Goal: Task Accomplishment & Management: Manage account settings

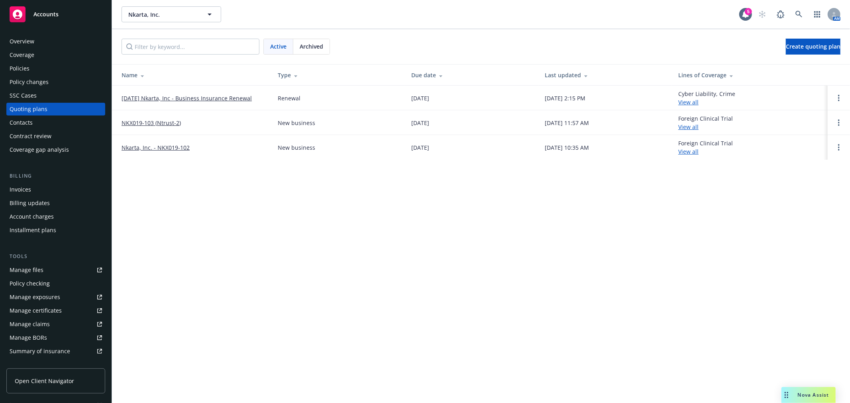
drag, startPoint x: 0, startPoint y: 0, endPoint x: 301, endPoint y: 220, distance: 373.4
click at [301, 220] on div "Nkarta, Inc. Nkarta, Inc. 5 AM Active Archived Create quoting plan Name Type Du…" at bounding box center [481, 201] width 738 height 403
click at [304, 256] on div "Nkarta, Inc. Nkarta, Inc. 5 AM Active Archived Create quoting plan Name Type Du…" at bounding box center [481, 201] width 738 height 403
click at [17, 70] on div "Policies" at bounding box center [20, 68] width 20 height 13
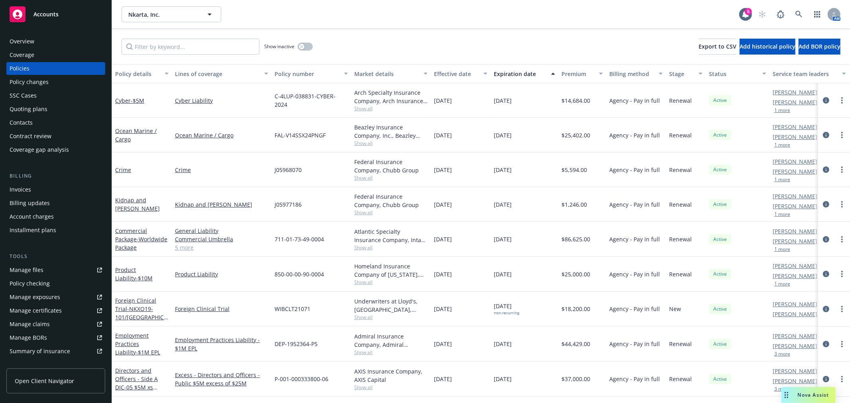
click at [432, 16] on div "Nkarta, Inc. Nkarta, Inc." at bounding box center [431, 14] width 618 height 16
click at [436, 42] on div "Show inactive Export to CSV Add historical policy Add BOR policy" at bounding box center [481, 46] width 738 height 35
click at [132, 202] on link "Kidnap and Ransom" at bounding box center [137, 205] width 45 height 16
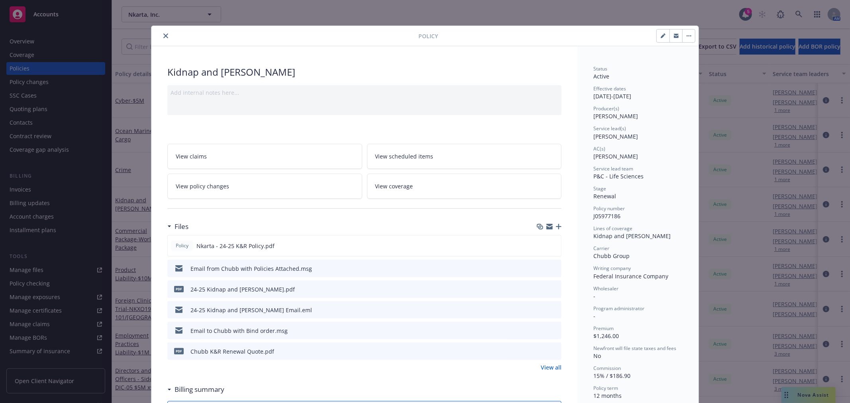
click at [551, 287] on icon "preview file" at bounding box center [554, 289] width 7 height 6
click at [163, 35] on icon "close" at bounding box center [165, 35] width 5 height 5
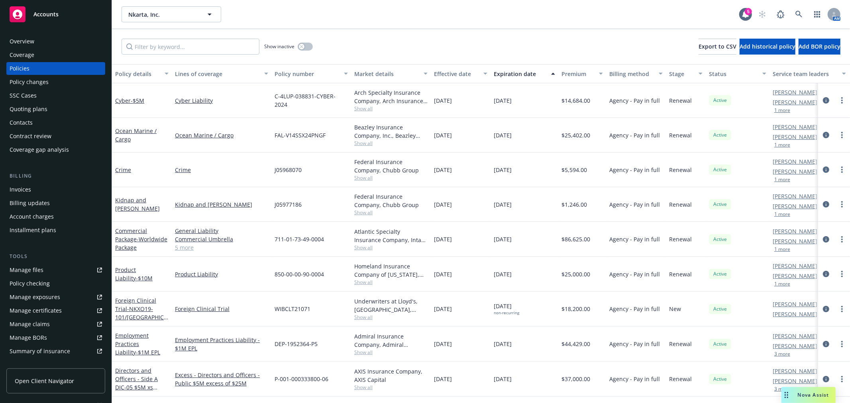
click at [255, 144] on div "Ocean Marine / Cargo" at bounding box center [222, 135] width 100 height 35
click at [122, 100] on link "Cyber - $5M" at bounding box center [129, 101] width 29 height 8
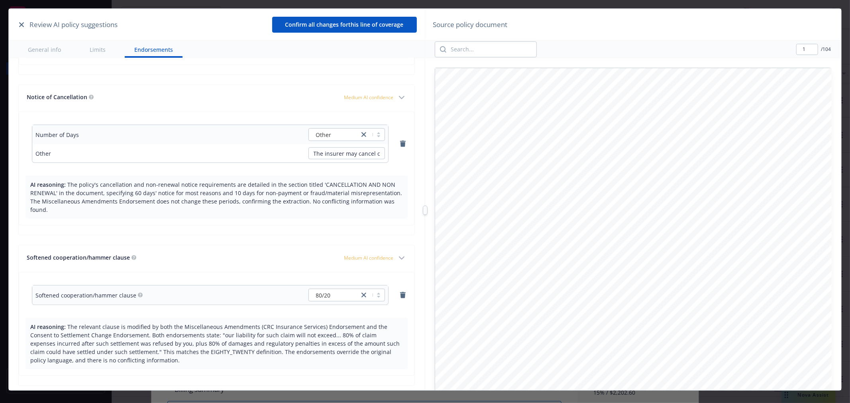
scroll to position [5515, 0]
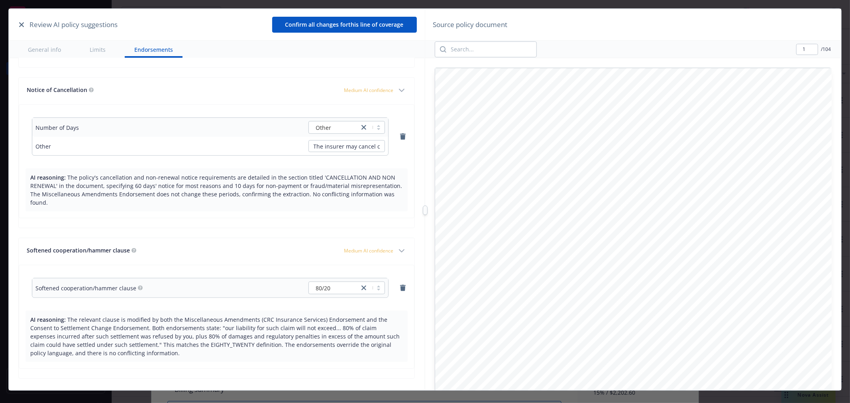
click at [323, 20] on button "Confirm all changes for this line of coverage" at bounding box center [344, 25] width 145 height 16
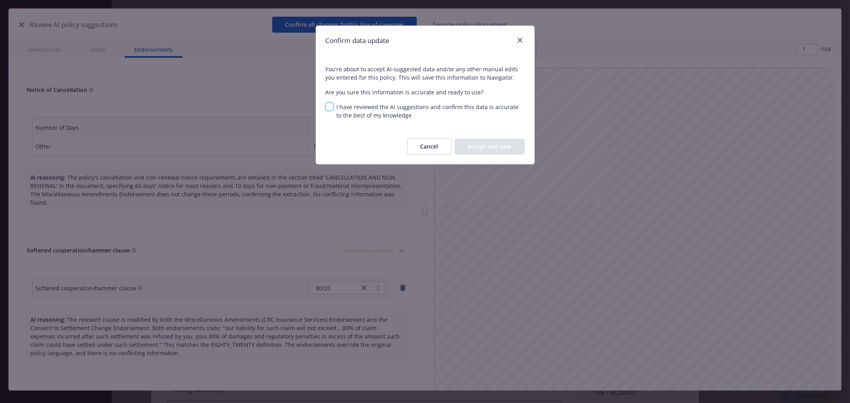
click at [326, 109] on input "I have reviewed the AI suggestions and confirm this data is accurate to the bes…" at bounding box center [330, 107] width 8 height 8
checkbox input "true"
click at [497, 149] on button "Accept and save" at bounding box center [490, 147] width 70 height 16
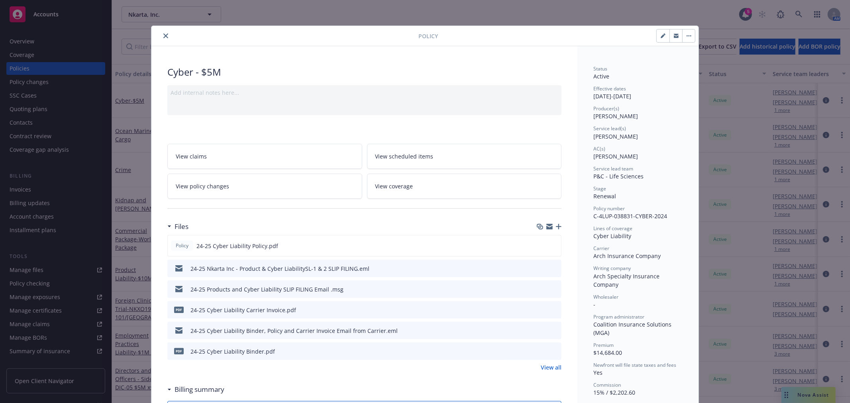
click at [551, 331] on icon "preview file" at bounding box center [554, 331] width 7 height 6
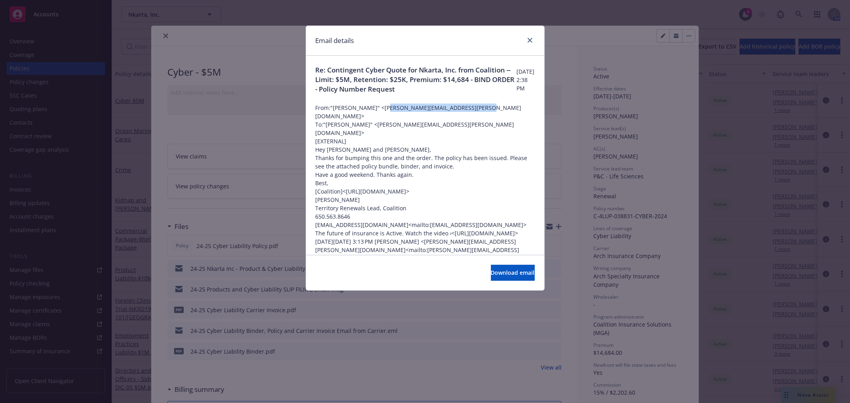
drag, startPoint x: 384, startPoint y: 112, endPoint x: 470, endPoint y: 116, distance: 86.6
click at [470, 116] on span "From: "Grant Gustafson" <grant.gustafson@coalitioninc.com>" at bounding box center [425, 112] width 219 height 17
copy span "grant.gustafson@coalitioninc.com"
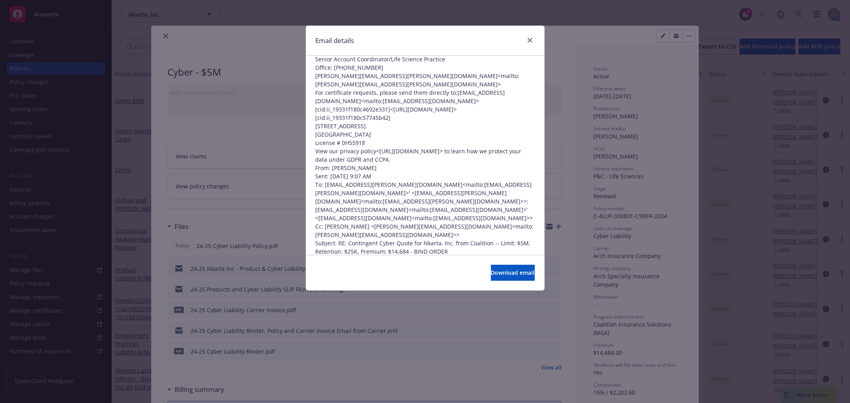
scroll to position [177, 0]
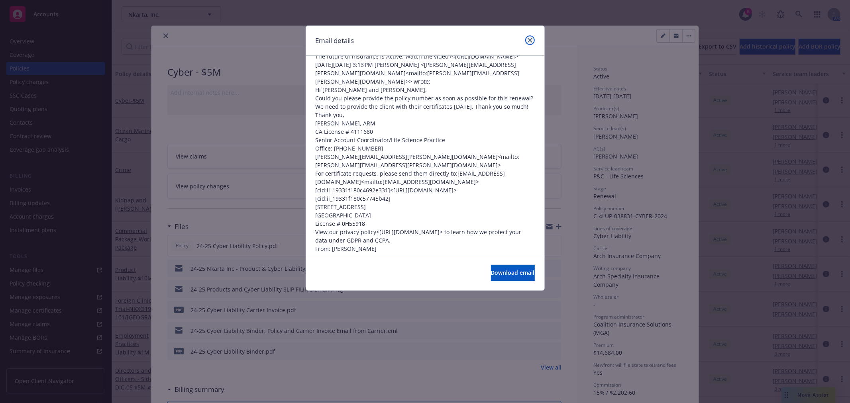
click at [530, 42] on icon "close" at bounding box center [530, 40] width 5 height 5
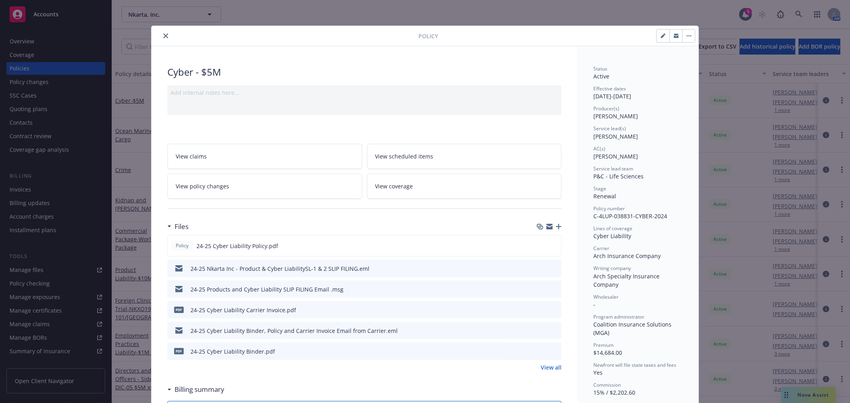
click at [161, 36] on button "close" at bounding box center [166, 36] width 10 height 10
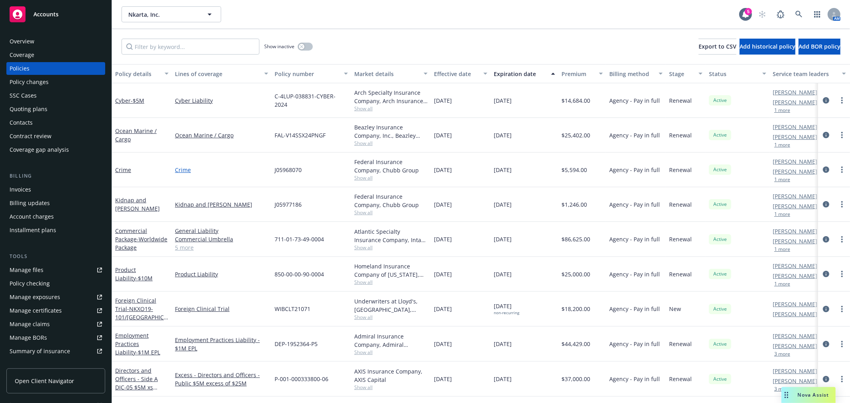
click at [244, 166] on link "Crime" at bounding box center [221, 170] width 93 height 8
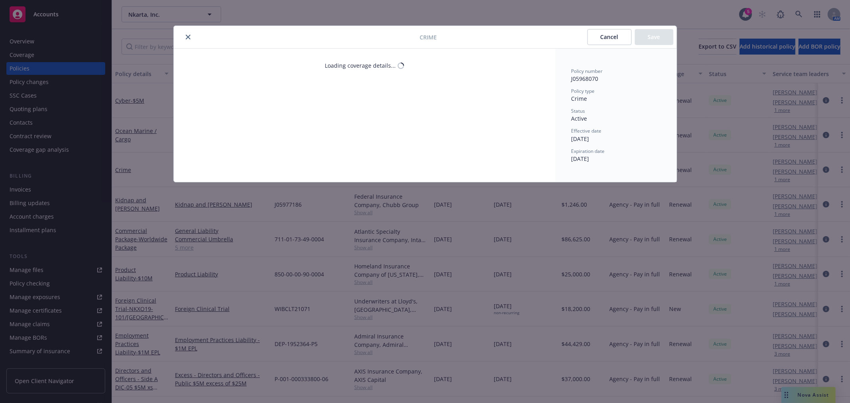
type textarea "x"
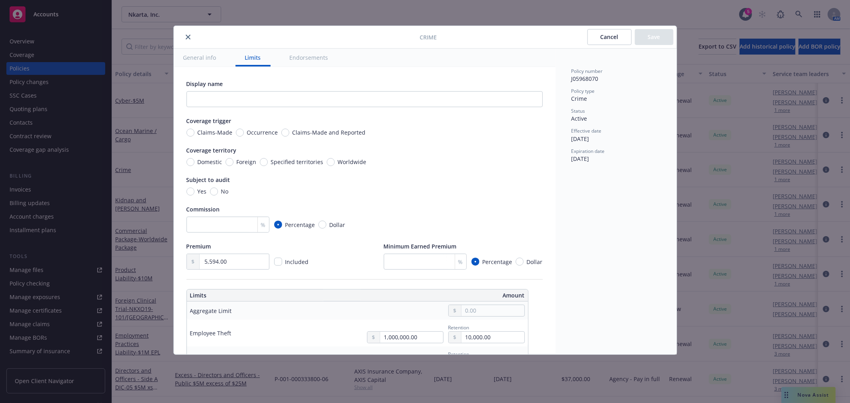
click at [185, 33] on button "close" at bounding box center [188, 37] width 10 height 10
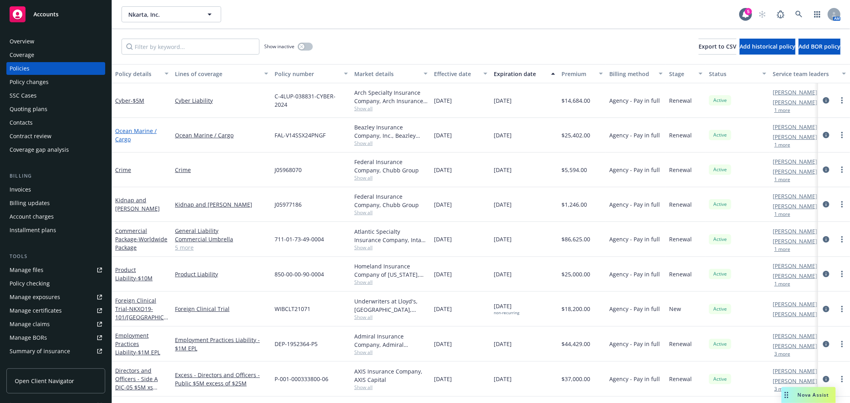
click at [130, 131] on link "Ocean Marine / Cargo" at bounding box center [135, 135] width 41 height 16
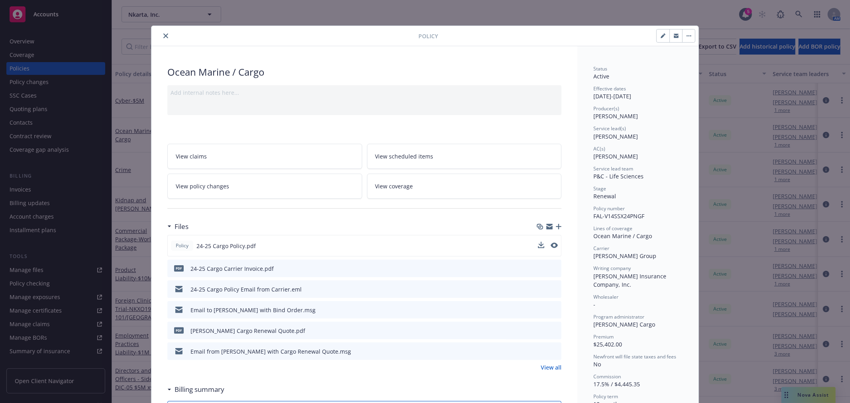
click at [547, 244] on div at bounding box center [548, 246] width 20 height 8
click at [550, 243] on icon "preview file" at bounding box center [553, 246] width 7 height 6
click at [573, 13] on div "Policy Ocean Marine / Cargo Add internal notes here... View claims View schedul…" at bounding box center [425, 201] width 850 height 403
click at [164, 37] on icon "close" at bounding box center [165, 35] width 5 height 5
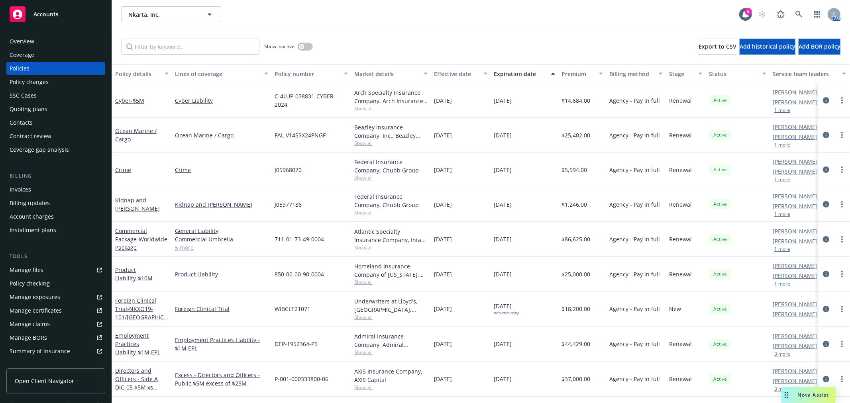
click at [35, 110] on div "Quoting plans" at bounding box center [29, 109] width 38 height 13
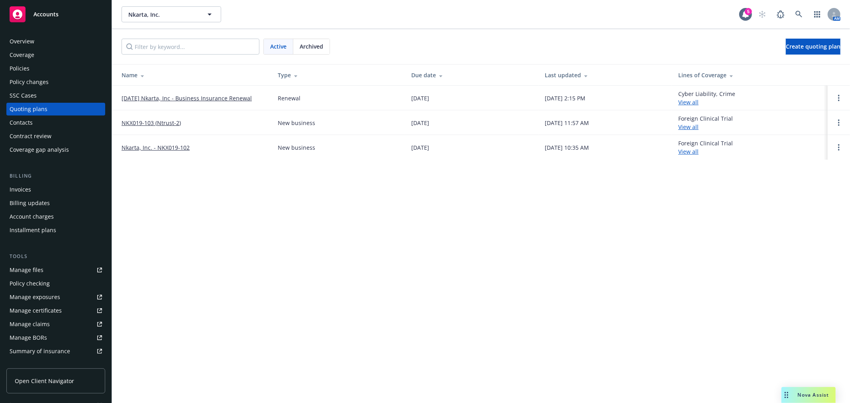
click at [220, 97] on link "11/17/25 Nkarta, Inc - Business Insurance Renewal" at bounding box center [187, 98] width 130 height 8
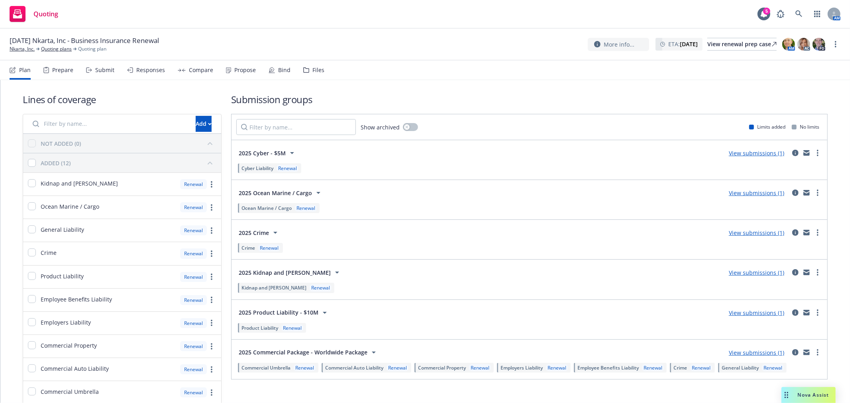
click at [101, 71] on div "Submit" at bounding box center [104, 70] width 19 height 6
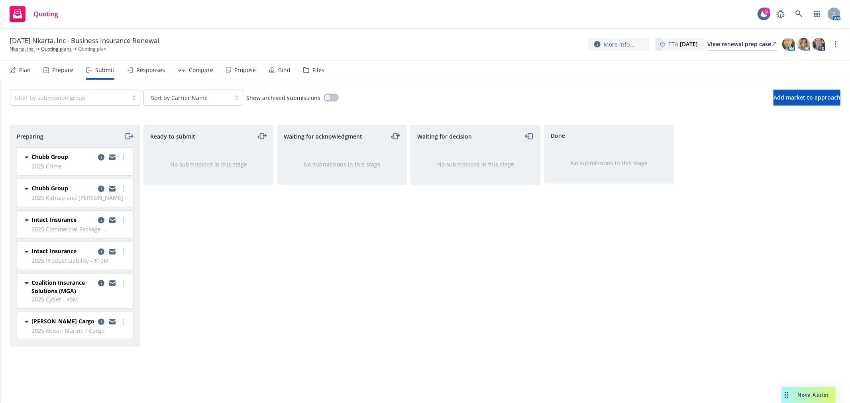
click at [99, 221] on icon "copy logging email" at bounding box center [101, 220] width 6 height 6
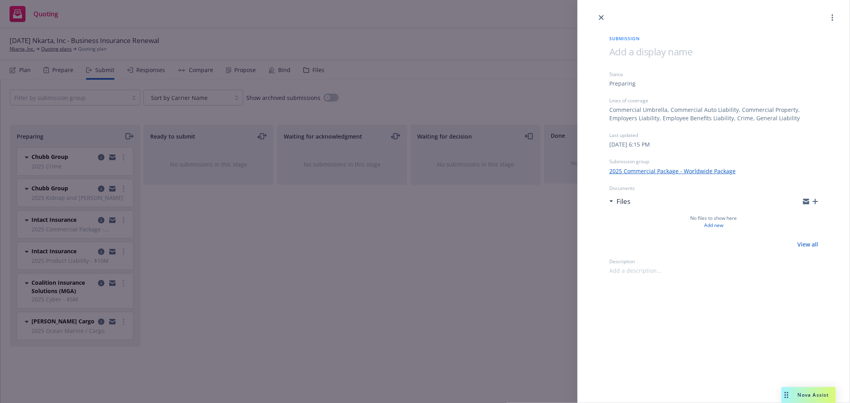
click at [815, 201] on icon "button" at bounding box center [816, 202] width 6 height 6
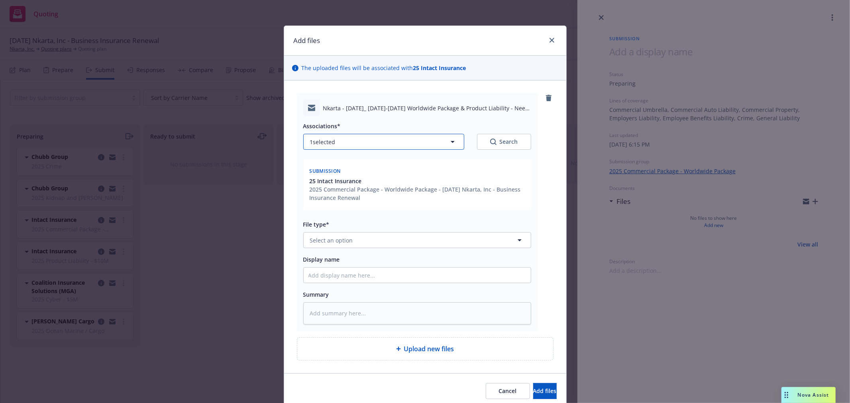
click at [432, 135] on button "1 selected" at bounding box center [383, 142] width 161 height 16
type textarea "x"
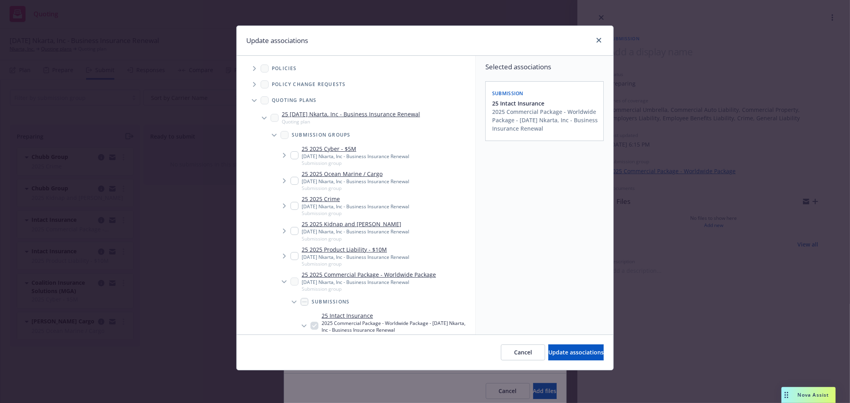
click at [292, 255] on input "Tree Example" at bounding box center [295, 256] width 8 height 8
checkbox input "true"
click at [559, 353] on span "Update associations" at bounding box center [576, 353] width 55 height 8
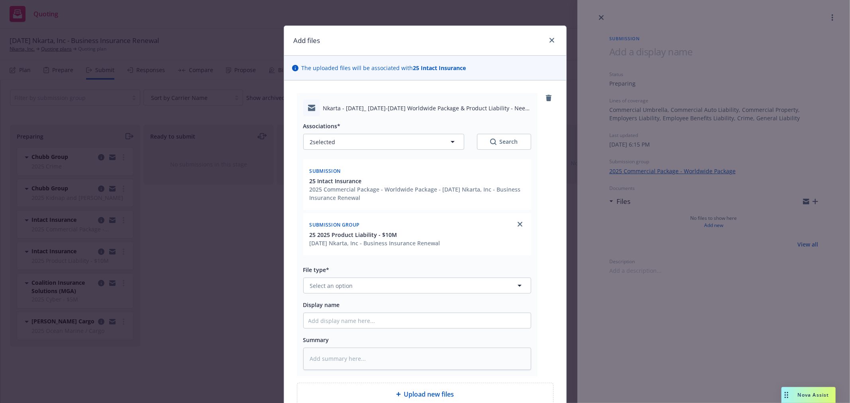
type textarea "x"
click at [376, 286] on button "Select an option" at bounding box center [417, 286] width 228 height 16
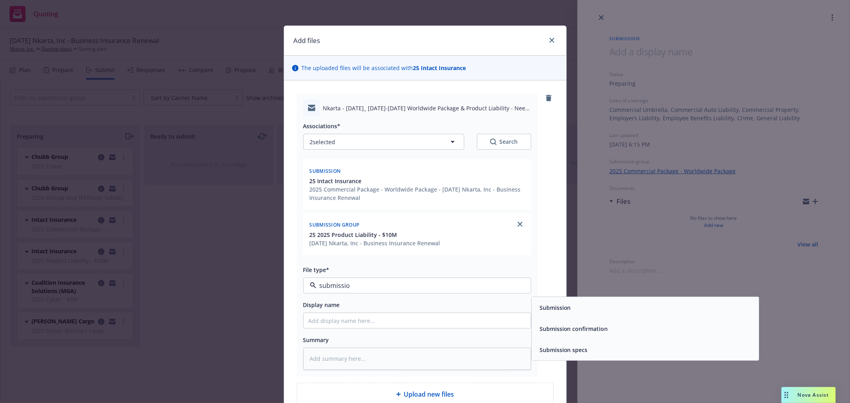
type input "submission"
click at [587, 309] on div "Submission" at bounding box center [646, 308] width 218 height 12
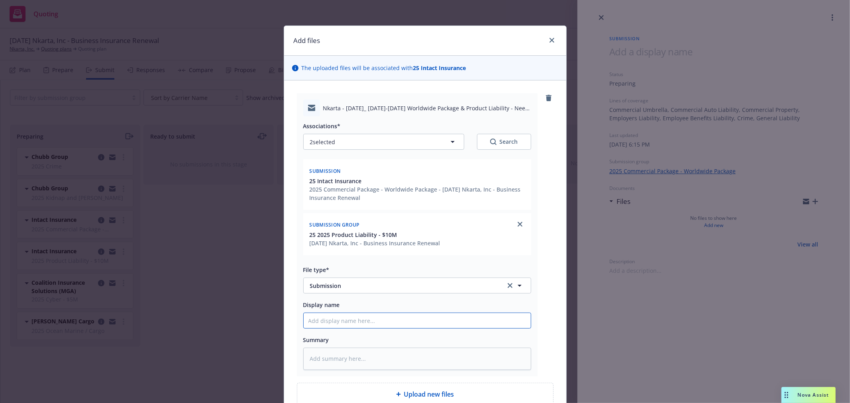
click at [433, 318] on input "Display name" at bounding box center [417, 320] width 227 height 15
type textarea "x"
type input "E"
type textarea "x"
type input "Em"
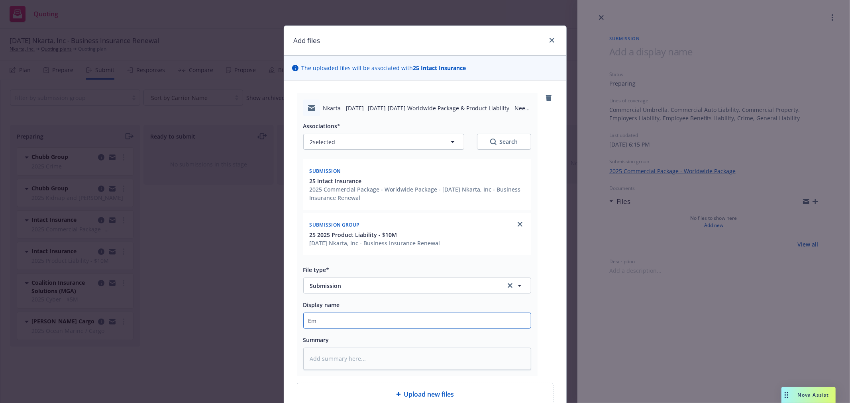
type textarea "x"
type input "Ema"
type textarea "x"
type input "Emai"
type textarea "x"
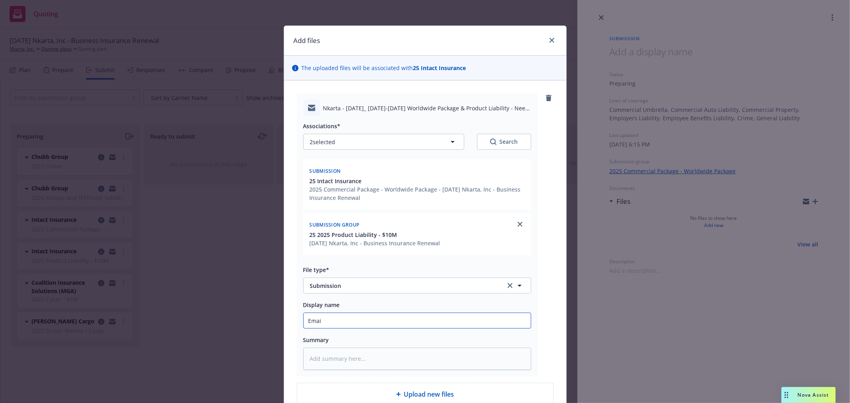
type input "Email"
type textarea "x"
type input "Email"
type textarea "x"
type input "Email f"
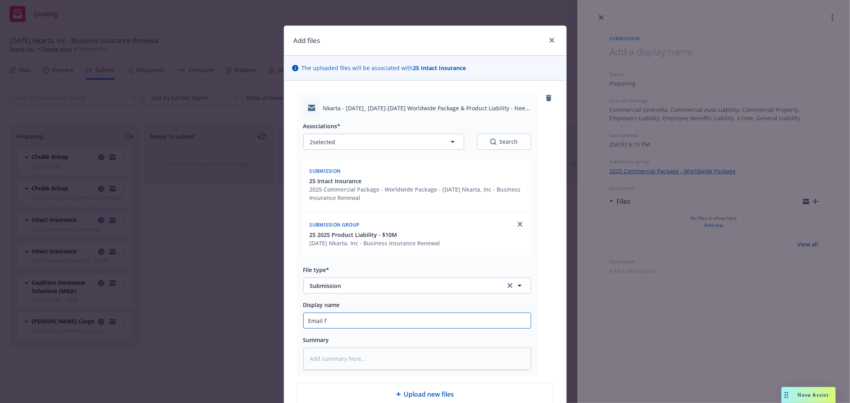
type textarea "x"
type input "Email fr"
type textarea "x"
type input "Email fro"
type textarea "x"
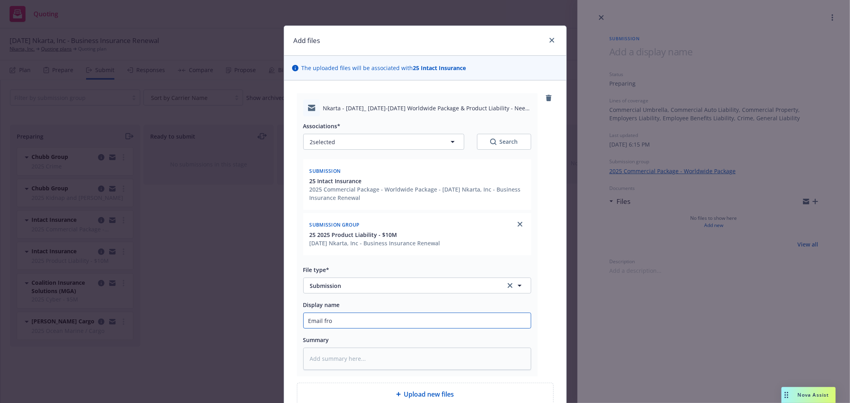
type input "Email fr"
type textarea "x"
type input "Email f"
type textarea "x"
type input "Email"
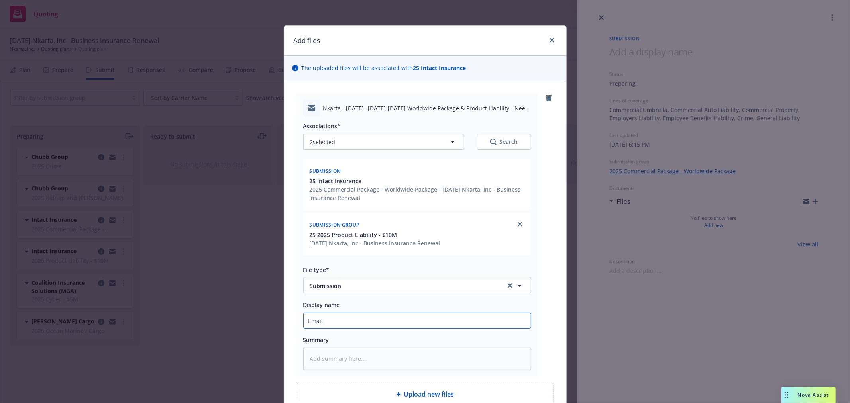
type textarea "x"
type input "Email t"
type textarea "x"
type input "Email to"
type textarea "x"
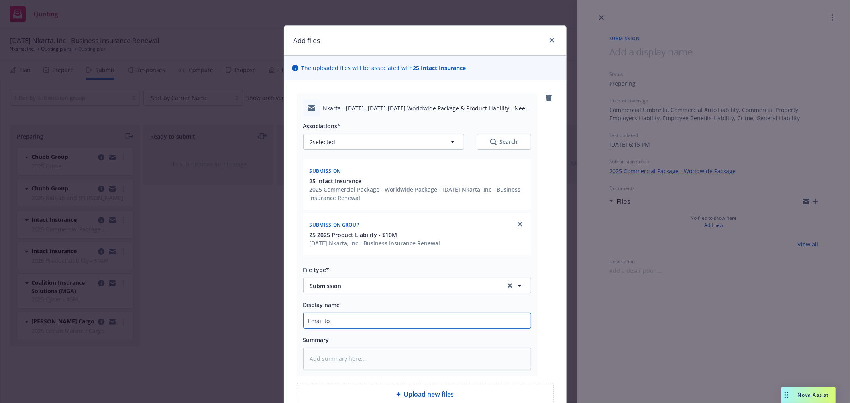
type input "Email to I"
type textarea "x"
type input "Email to In"
type textarea "x"
type input "Email to Int"
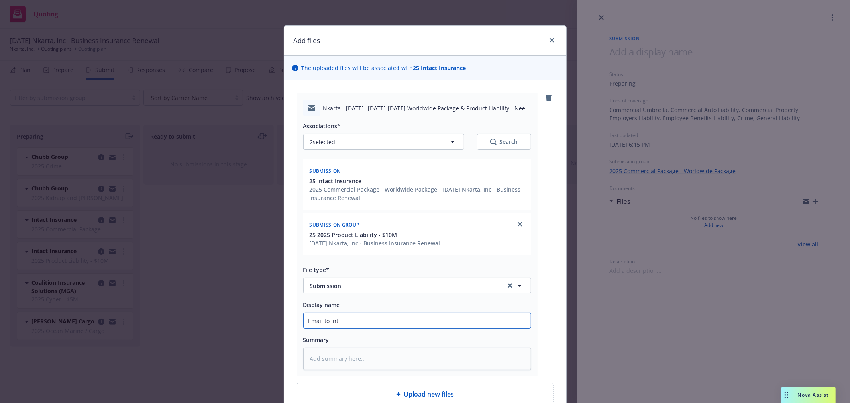
type textarea "x"
type input "Email to Inta"
type textarea "x"
type input "Email to Intac"
type textarea "x"
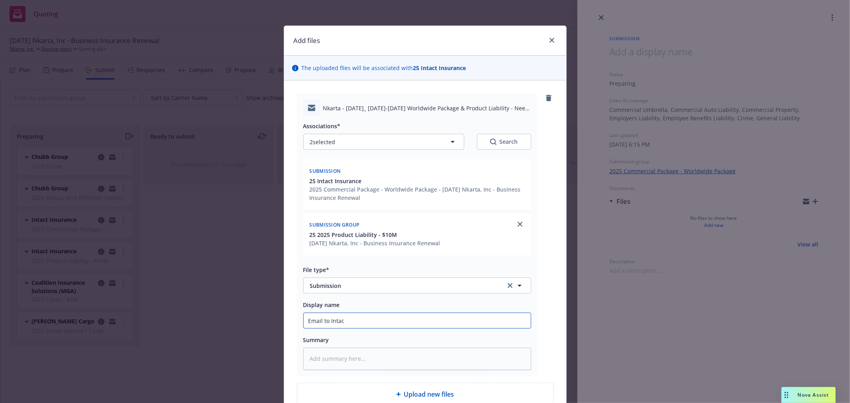
type input "Email to Intact"
type textarea "x"
type input "Email to Intact"
type textarea "x"
type input "Email to Intact w"
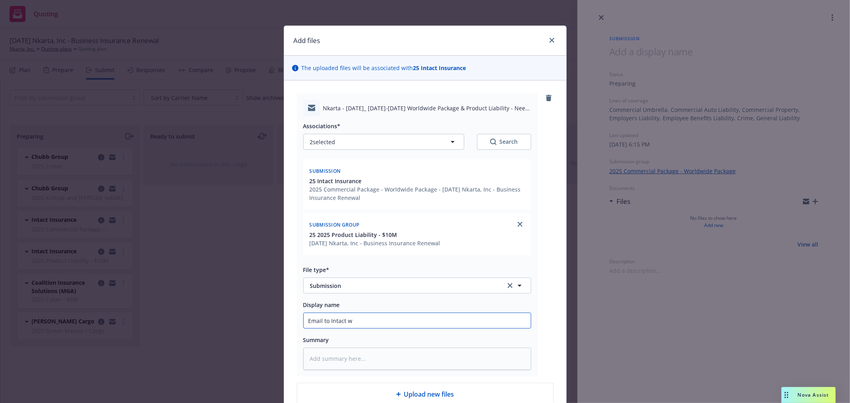
type textarea "x"
type input "Email to Intact wi"
type textarea "x"
type input "Email to Intact wit"
type textarea "x"
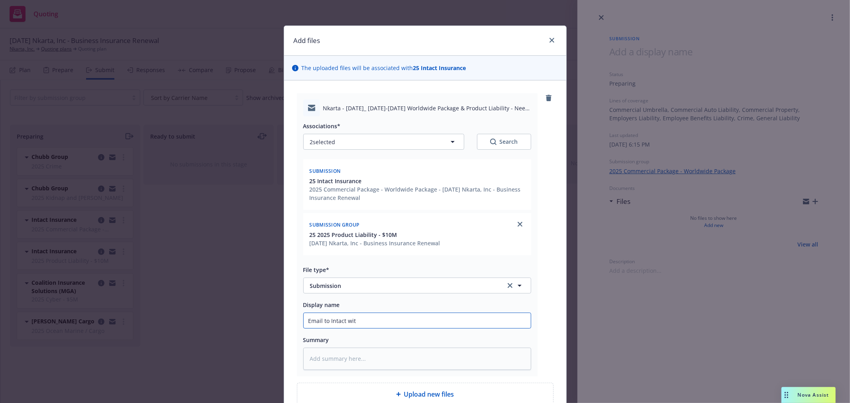
type input "Email to Intact with"
type textarea "x"
type input "Email to Intact with"
type textarea "x"
type input "Email to Intact with R"
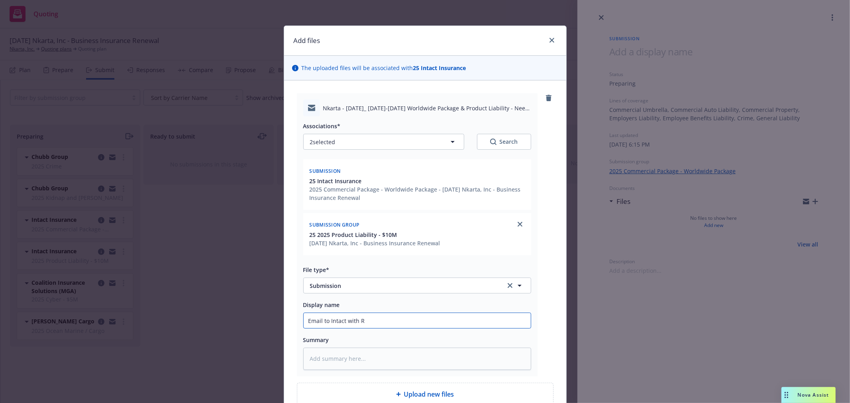
type textarea "x"
type input "Email to Intact with Re"
type textarea "x"
type input "Email to Intact with Ren"
type textarea "x"
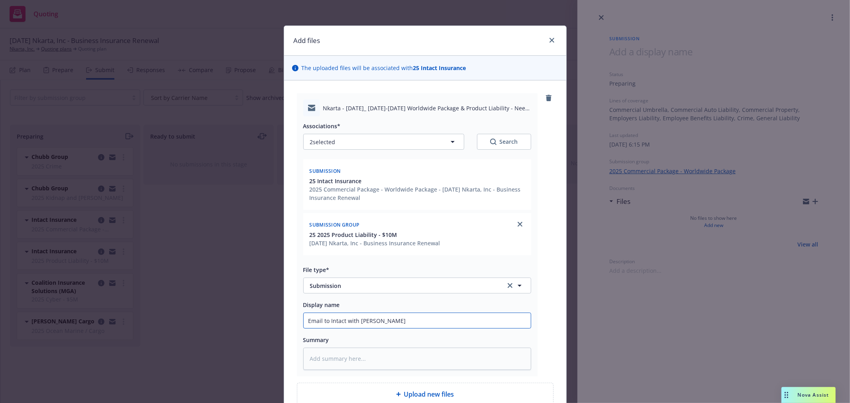
type input "Email to Intact with Rene"
type textarea "x"
type input "Email to Intact with Renew"
type textarea "x"
type input "Email to Intact with Renewa"
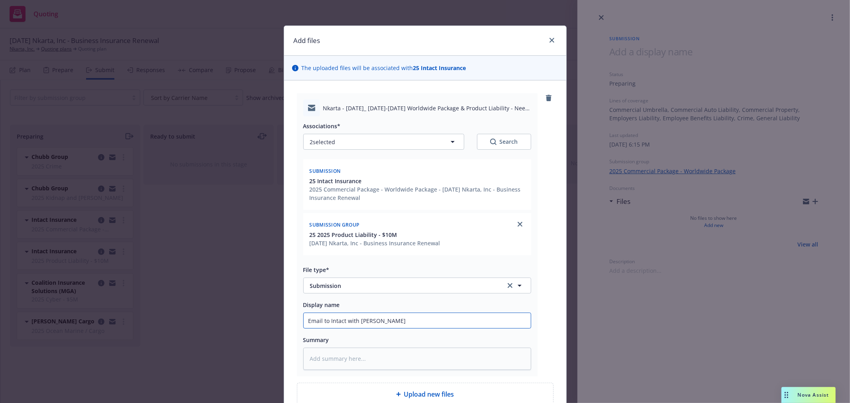
type textarea "x"
type input "Email to Intact with Renewal"
type textarea "x"
type input "Email to Intact with Renewal"
type textarea "x"
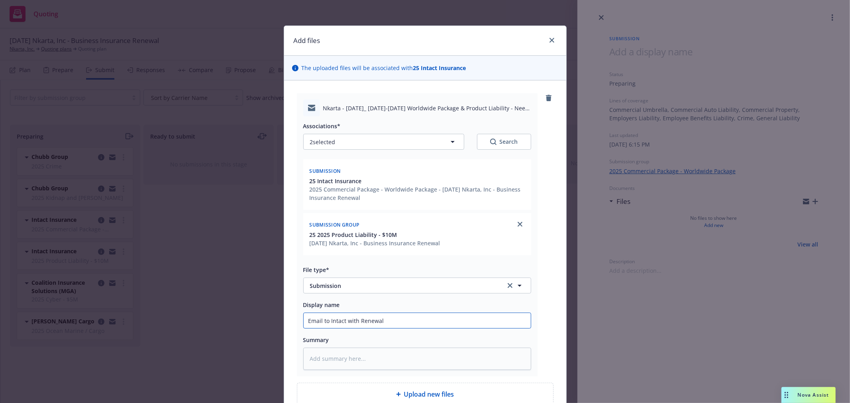
type input "Email to Intact with Renewal S"
type textarea "x"
type input "Email to Intact with Renewal Sp"
type textarea "x"
type input "Email to Intact with Renewal Spe"
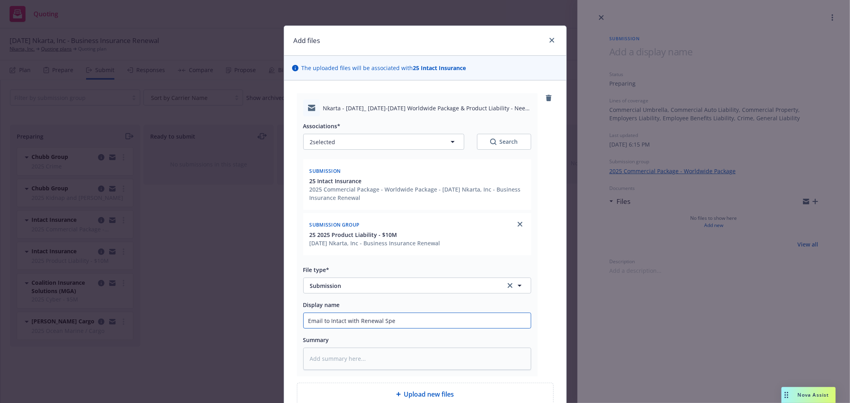
type textarea "x"
type input "Email to Intact with Renewal Spec"
type textarea "x"
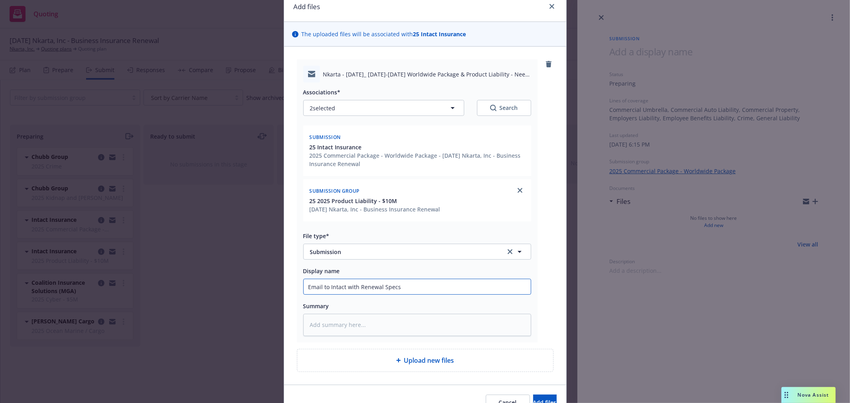
scroll to position [77, 0]
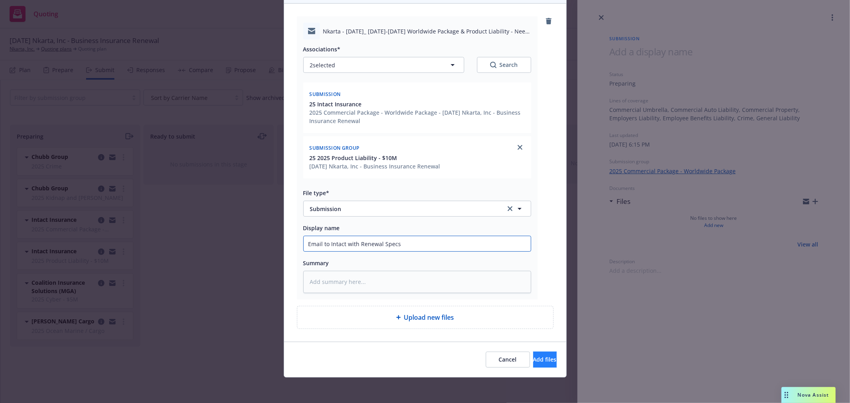
type input "Email to Intact with Renewal Specs"
click at [539, 363] on span "Add files" at bounding box center [545, 360] width 24 height 8
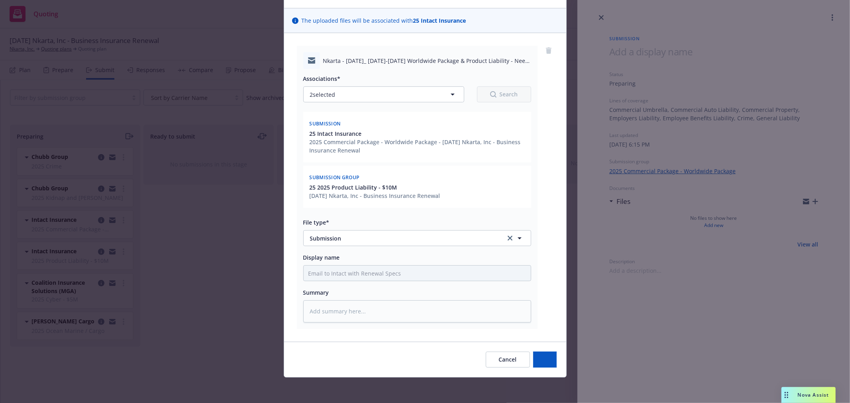
scroll to position [48, 0]
type textarea "x"
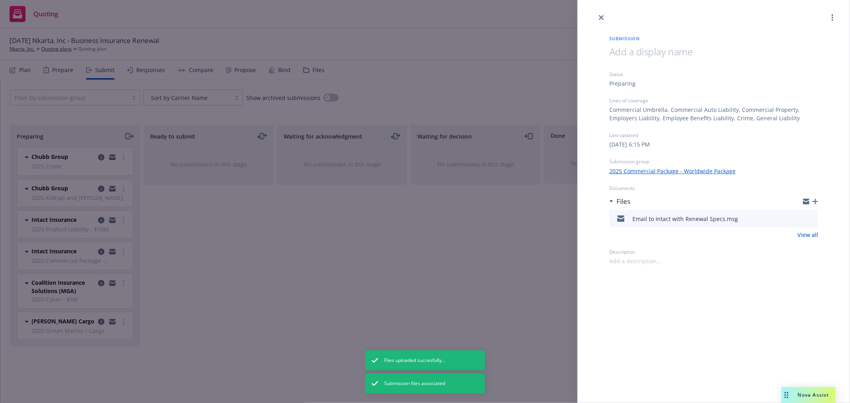
click at [323, 229] on div "Submission Status Preparing Lines of coverage Commercial Umbrella, Commercial A…" at bounding box center [425, 201] width 850 height 403
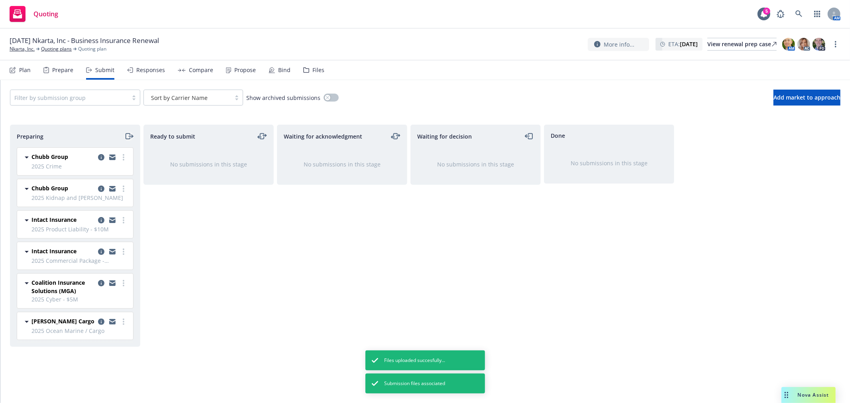
click at [128, 134] on icon "moveRight" at bounding box center [128, 137] width 4 height 6
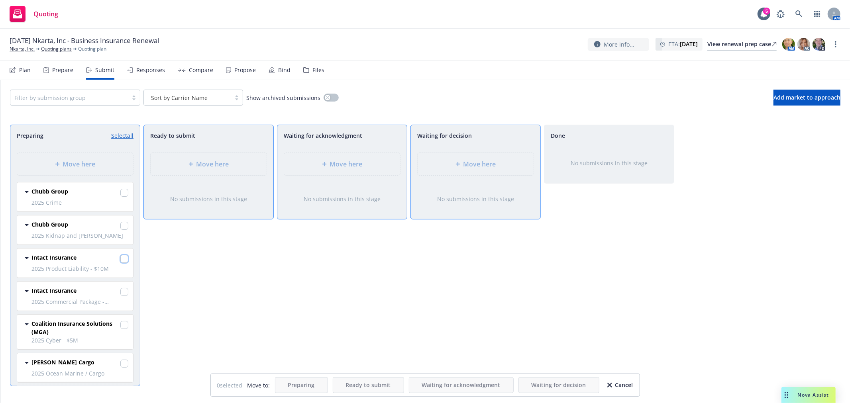
click at [120, 260] on input "checkbox" at bounding box center [124, 259] width 8 height 8
checkbox input "true"
click at [120, 297] on div at bounding box center [124, 293] width 8 height 10
click at [120, 291] on input "checkbox" at bounding box center [124, 292] width 8 height 8
checkbox input "true"
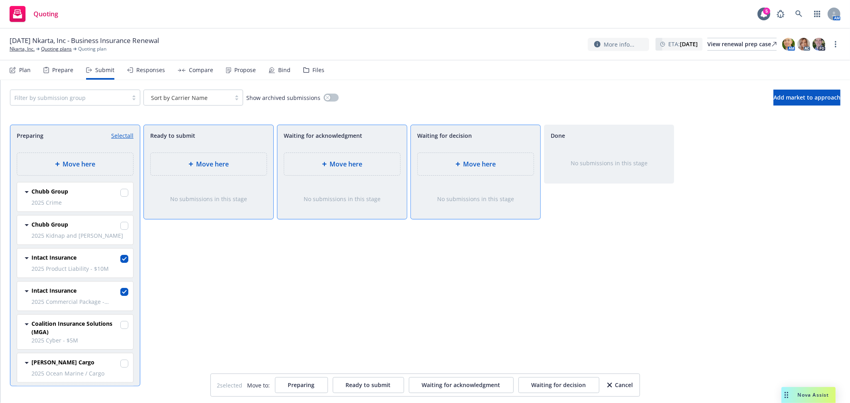
click at [368, 165] on div "Move here" at bounding box center [342, 164] width 103 height 10
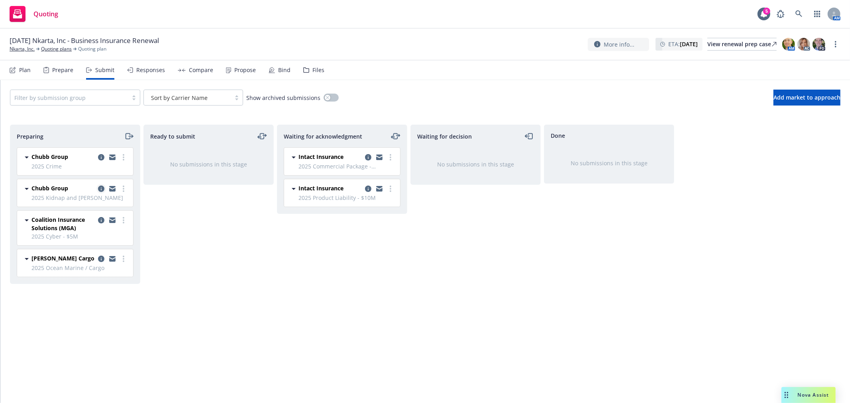
click at [101, 189] on icon "copy logging email" at bounding box center [101, 189] width 6 height 6
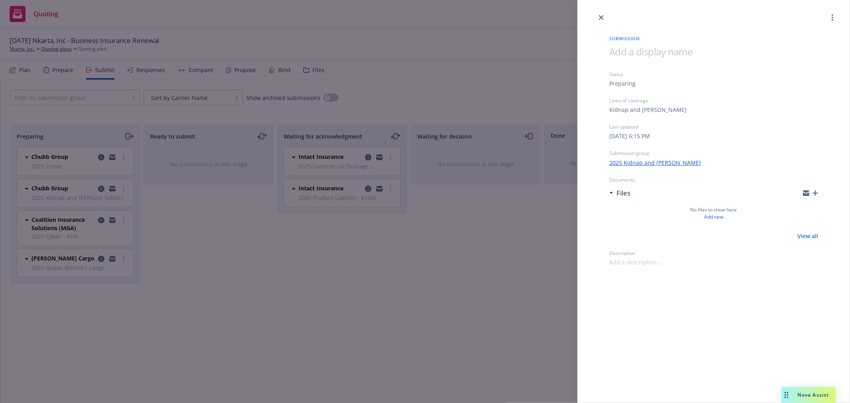
click at [816, 192] on icon "button" at bounding box center [816, 194] width 6 height 6
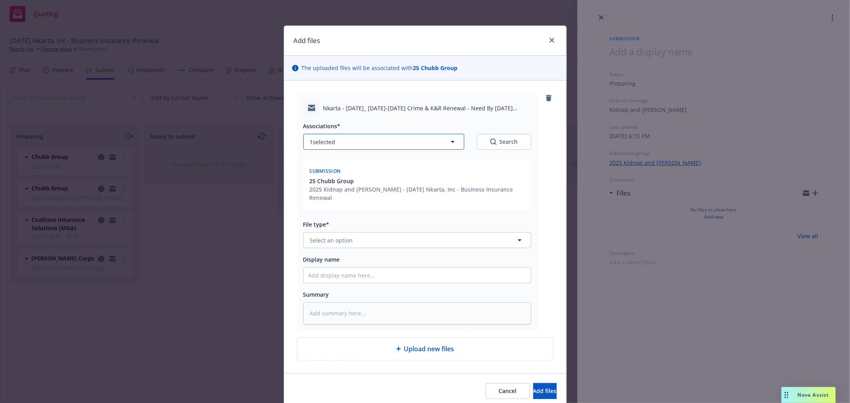
click at [387, 144] on button "1 selected" at bounding box center [383, 142] width 161 height 16
type textarea "x"
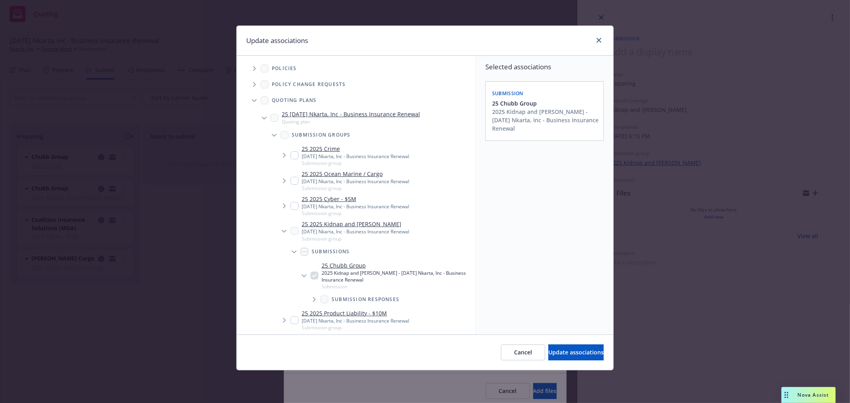
click at [295, 156] on input "Tree Example" at bounding box center [295, 155] width 8 height 8
checkbox input "true"
click at [557, 352] on span "Update associations" at bounding box center [576, 353] width 55 height 8
type textarea "x"
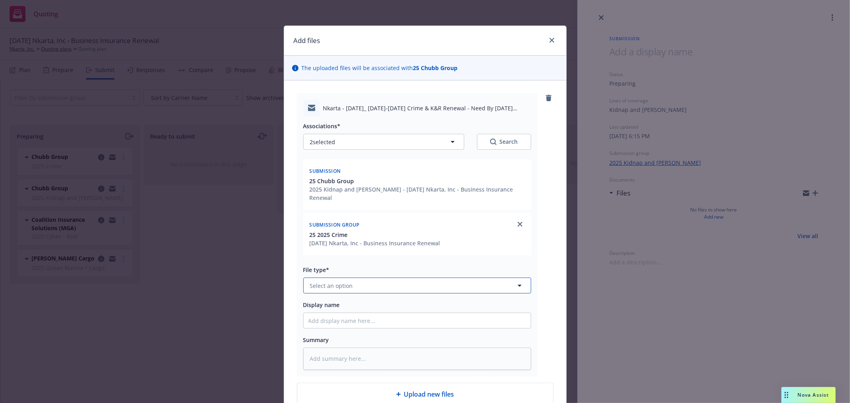
click at [404, 281] on button "Select an option" at bounding box center [417, 286] width 228 height 16
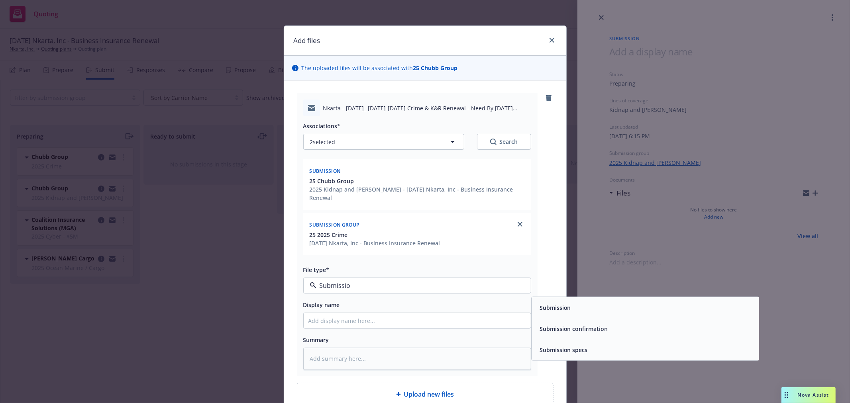
type input "Submission"
click at [552, 304] on span "Submission" at bounding box center [555, 308] width 31 height 8
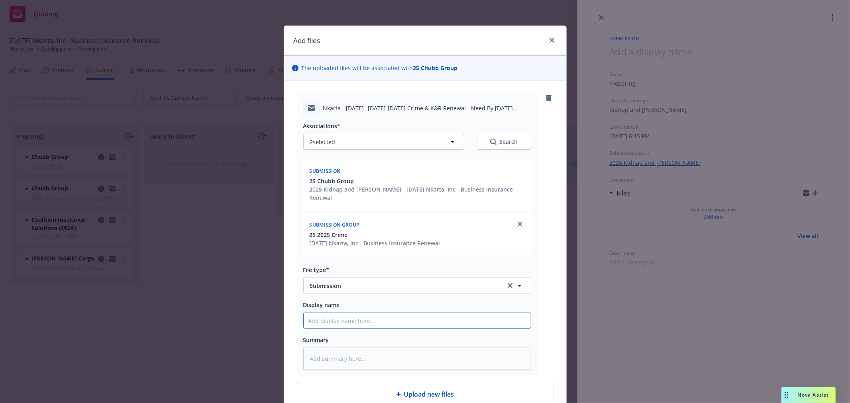
click at [416, 314] on input "Display name" at bounding box center [417, 320] width 227 height 15
type textarea "x"
type input "E"
type textarea "x"
type input "Em"
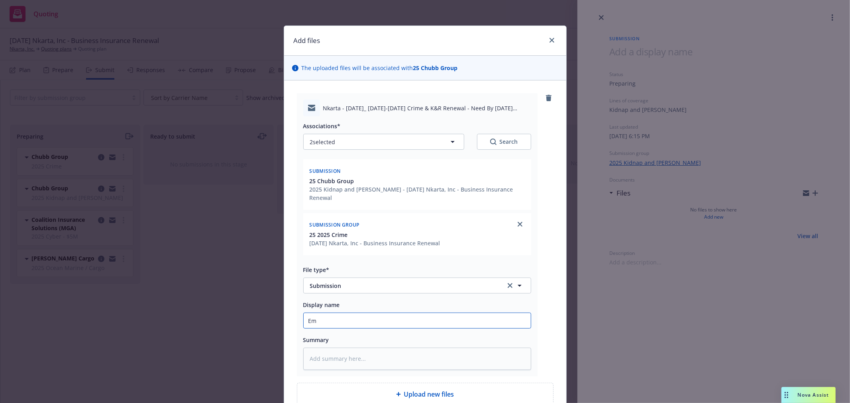
type textarea "x"
type input "Ema"
type textarea "x"
type input "Emai"
type textarea "x"
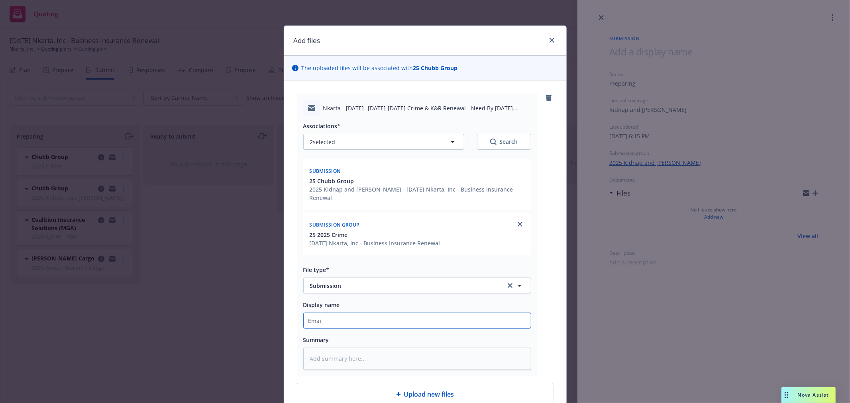
type input "Email"
type textarea "x"
type input "Email"
type textarea "x"
type input "Email f"
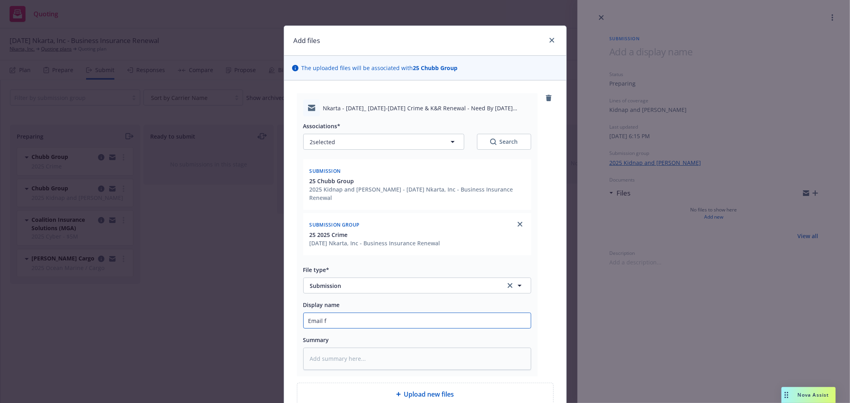
type textarea "x"
type input "Email fr"
type textarea "x"
type input "Email fro"
type textarea "x"
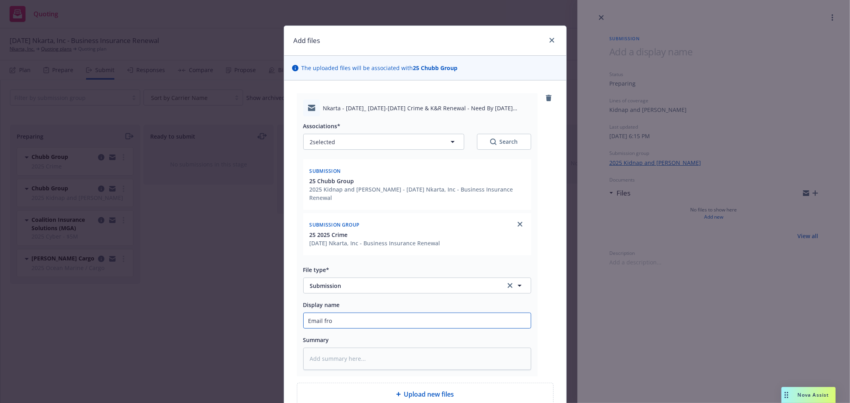
type input "Email from"
type textarea "x"
type input "Email from"
type textarea "x"
type input "Email from"
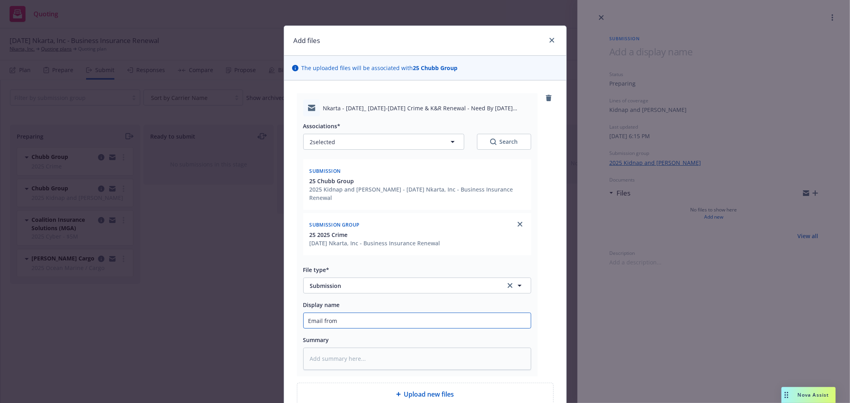
type textarea "x"
type input "Email fro"
type textarea "x"
type input "Email fr"
type textarea "x"
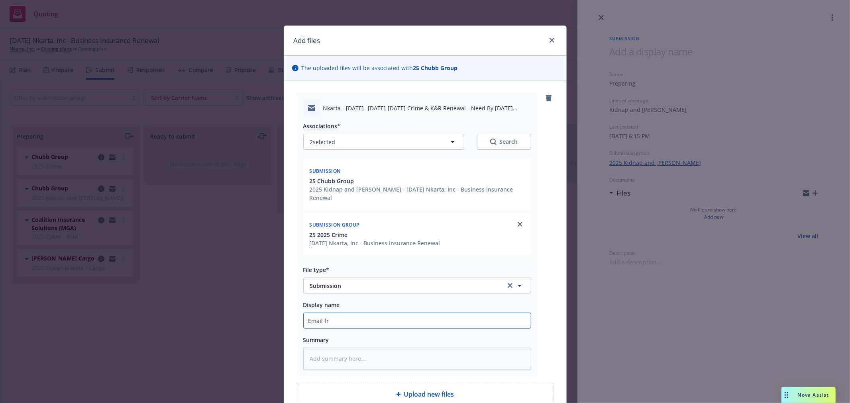
type input "Email f"
type textarea "x"
type input "Email"
type textarea "x"
type input "Email t"
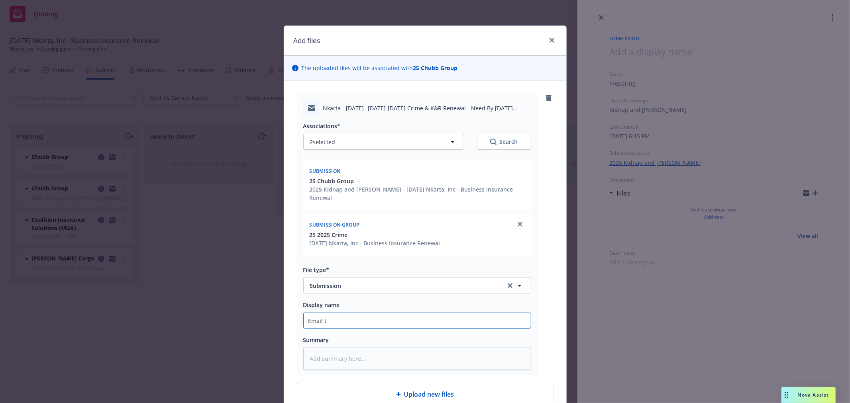
type textarea "x"
type input "Email to"
type textarea "x"
type input "Email to"
type textarea "x"
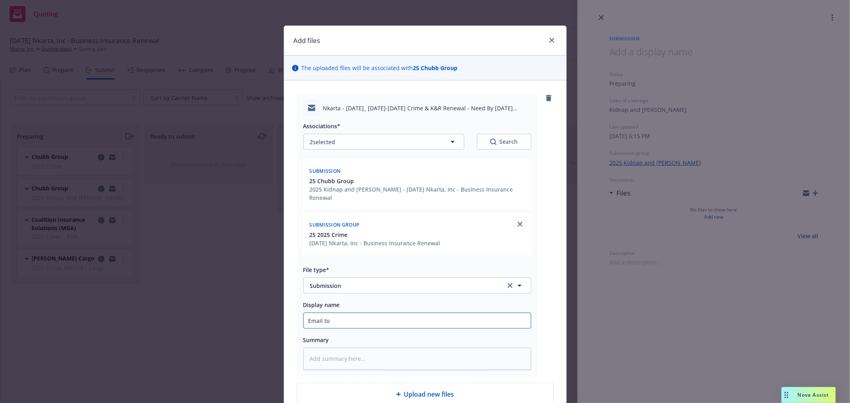
type input "Email to C"
type textarea "x"
type input "Email to Ch"
type textarea "x"
type input "Email to Chu"
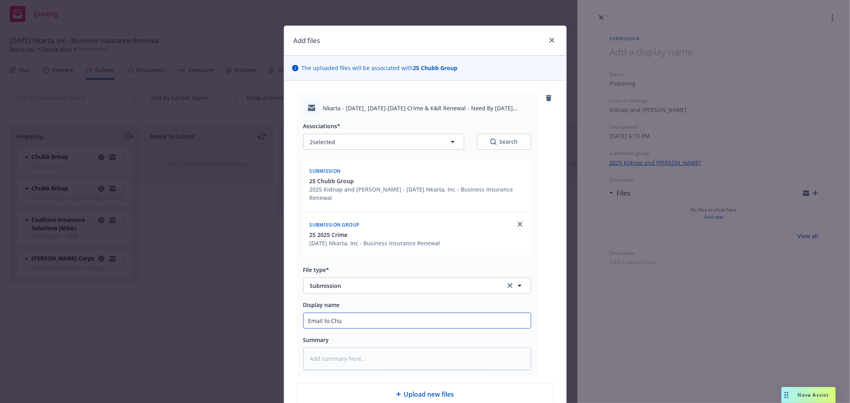
type textarea "x"
type input "Email to Chub"
type textarea "x"
type input "Email to Chubb"
type textarea "x"
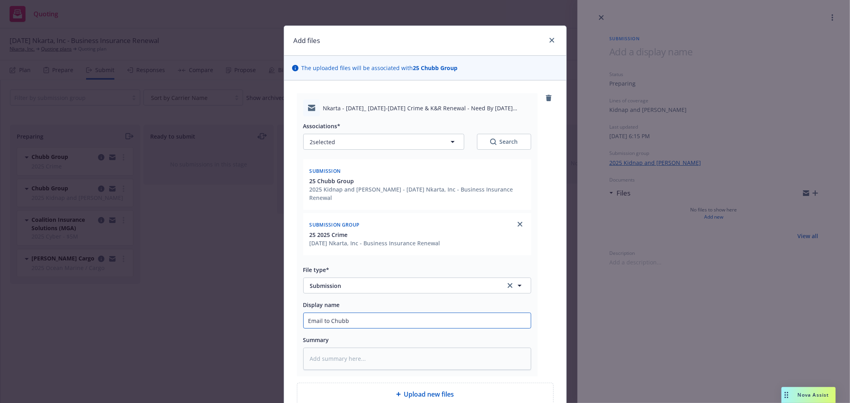
type input "Email to Chubb"
type textarea "x"
type input "Email to Chubb w"
type textarea "x"
type input "Email to Chubb wi"
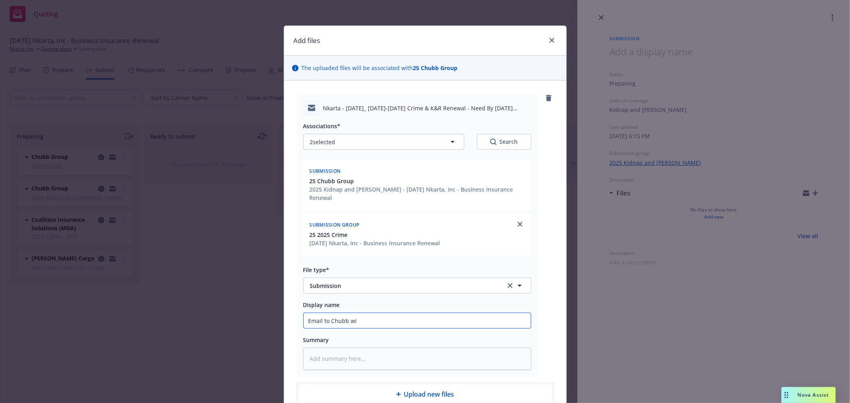
type textarea "x"
type input "Email to Chubb wit"
type textarea "x"
type input "Email to Chubb with"
type textarea "x"
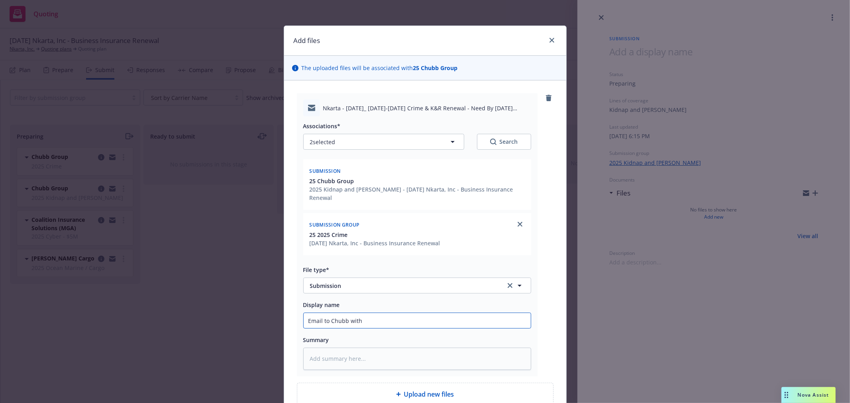
type input "Email to Chubb with"
type textarea "x"
type input "Email to Chubb with R"
type textarea "x"
type input "Email to Chubb with Re"
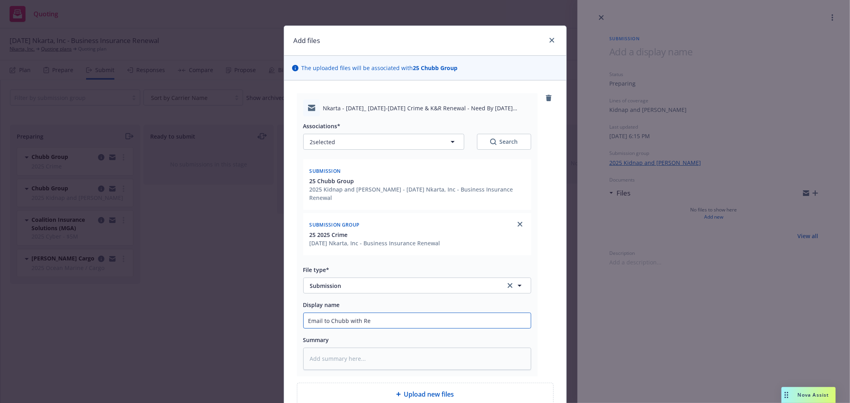
type textarea "x"
type input "Email to Chubb with Ren"
type textarea "x"
type input "Email to Chubb with Rene"
type textarea "x"
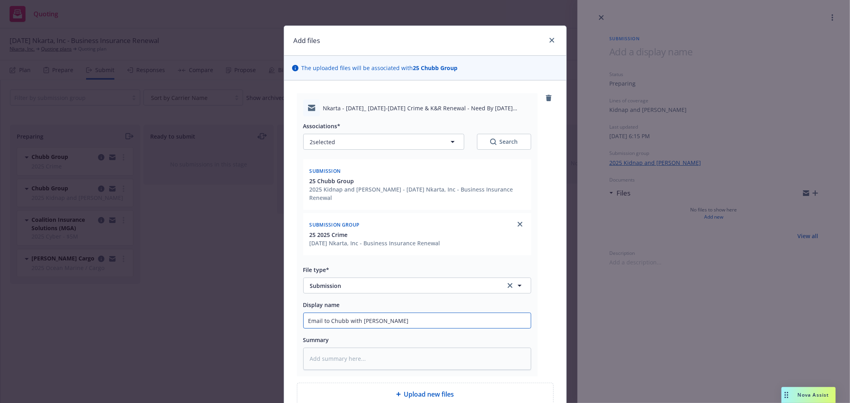
type input "Email to Chubb with Renew"
type textarea "x"
type input "Email to Chubb with Renewa"
type textarea "x"
type input "Email to Chubb with Renewal"
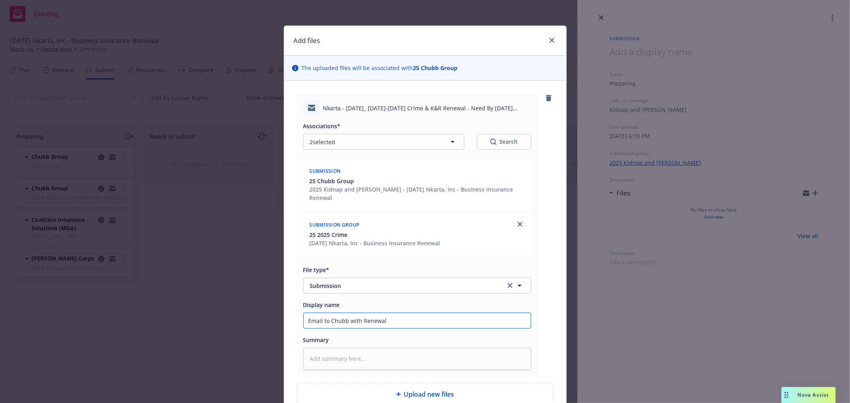
type textarea "x"
type input "Email to Chubb with Renewal"
type textarea "x"
type input "Email to Chubb with Renewal S"
type textarea "x"
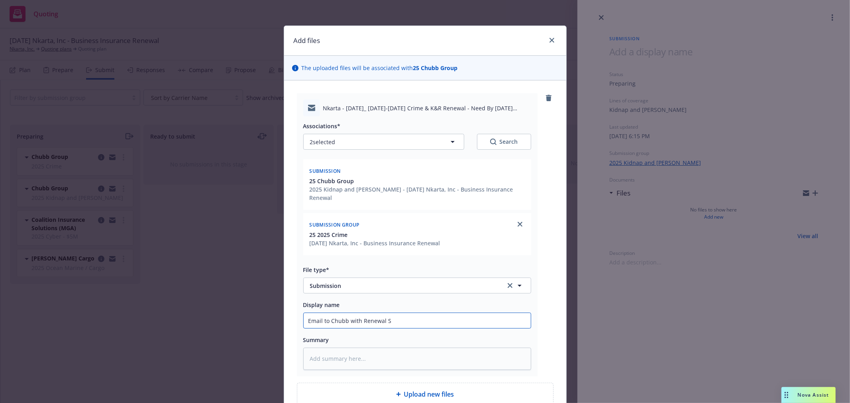
type input "Email to Chubb with Renewal Sp"
type textarea "x"
type input "Email to Chubb with Renewal Spe"
type textarea "x"
type input "Email to Chubb with Renewal Spec"
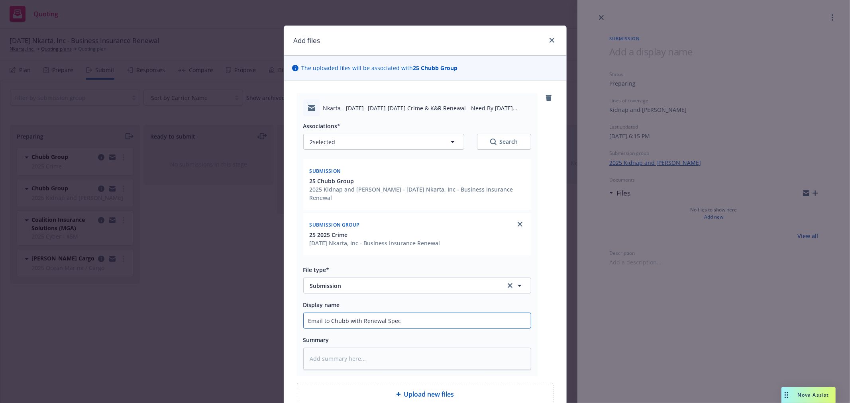
type textarea "x"
type input "Email to Chubb with Renewal Specs"
type textarea "x"
type input "Email to Chubb with Renewal Specs"
type textarea "x"
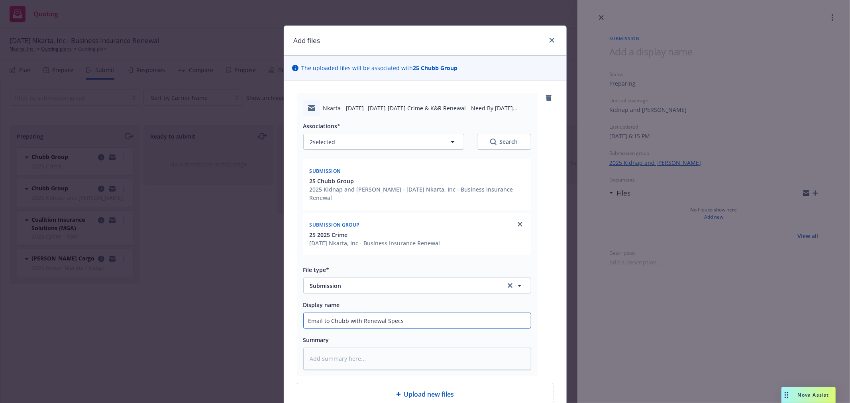
type input "Email to Chubb with Renewal Specs A"
type textarea "x"
type input "Email to Chubb with Renewal Specs At"
type textarea "x"
type input "Email to Chubb with Renewal Specs Att"
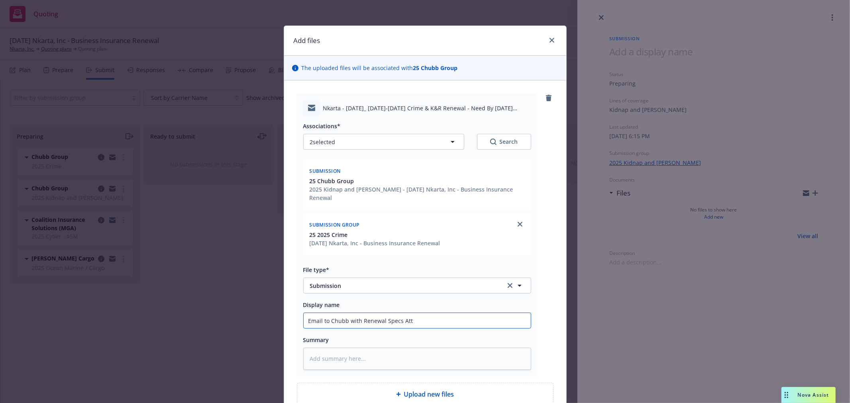
type textarea "x"
type input "Email to Chubb with Renewal Specs Atta"
type textarea "x"
type input "Email to Chubb with Renewal Specs Attac"
type textarea "x"
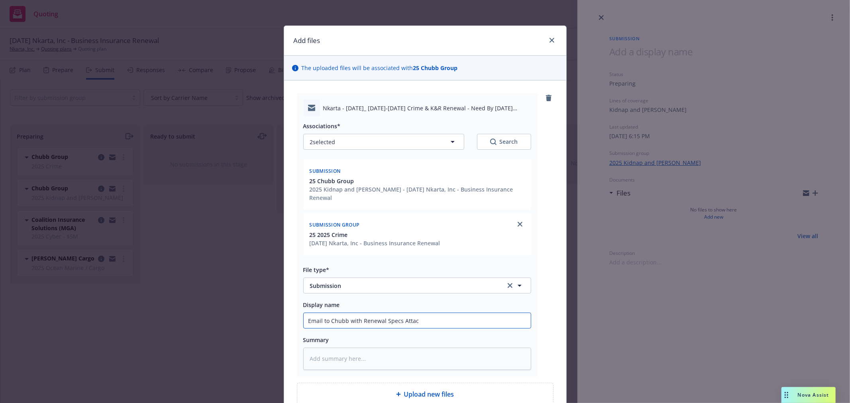
type input "Email to Chubb with Renewal Specs Attach"
type textarea "x"
type input "Email to Chubb with Renewal Specs Attache"
type textarea "x"
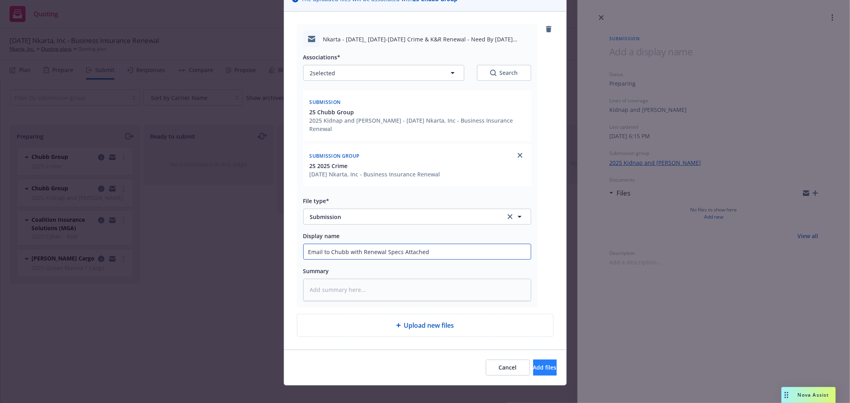
type input "Email to Chubb with Renewal Specs Attached"
click at [533, 364] on span "Add files" at bounding box center [545, 368] width 24 height 8
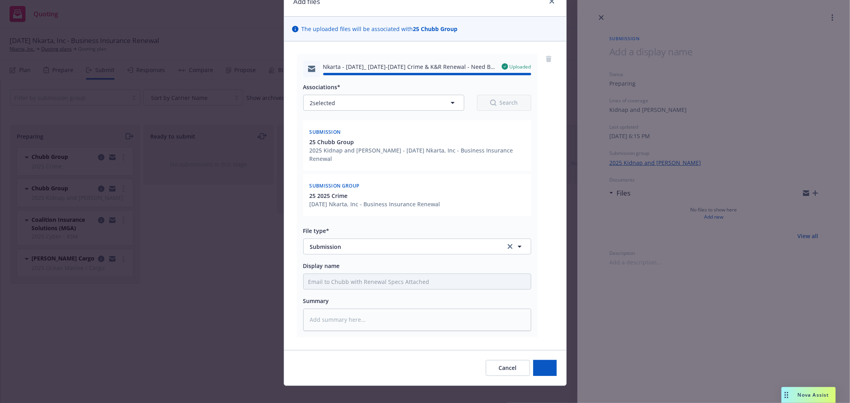
type textarea "x"
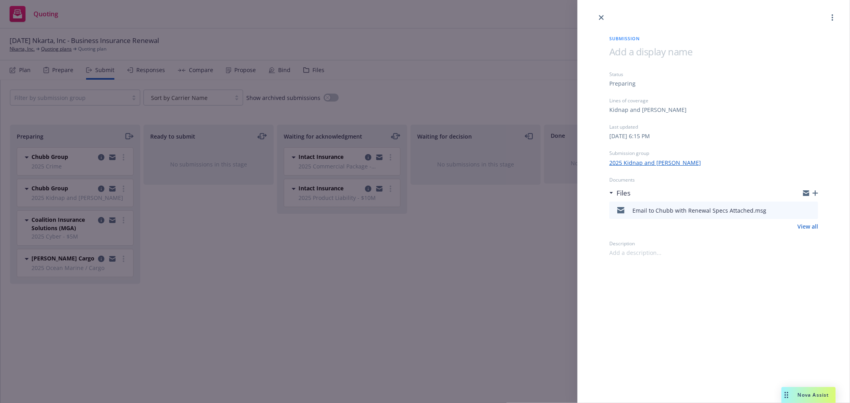
click at [287, 245] on div "Submission Status Preparing Lines of coverage Kidnap and Ransom Last updated Th…" at bounding box center [425, 201] width 850 height 403
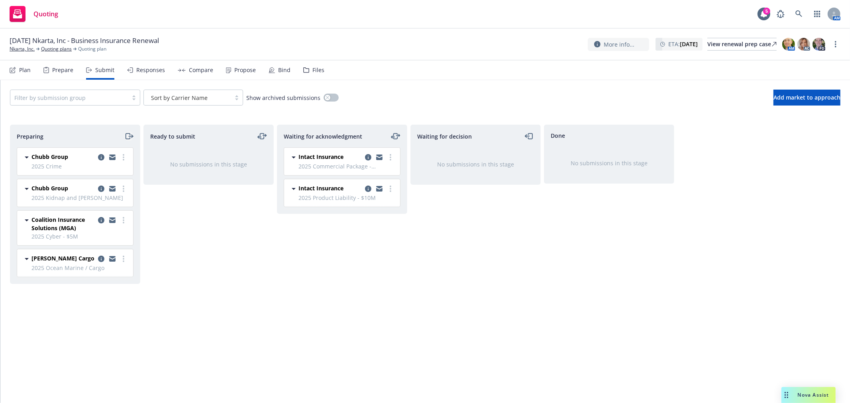
click at [132, 135] on icon "moveRight" at bounding box center [133, 136] width 2 height 3
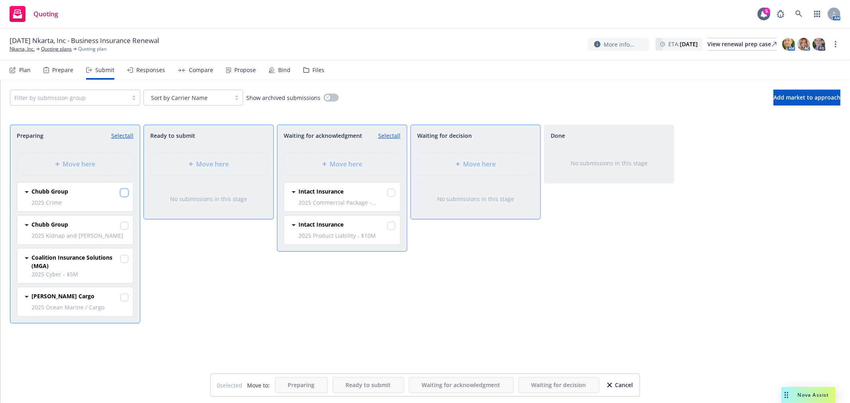
click at [126, 192] on input "checkbox" at bounding box center [124, 193] width 8 height 8
checkbox input "true"
click at [126, 222] on input "checkbox" at bounding box center [124, 226] width 8 height 8
checkbox input "true"
click at [325, 164] on icon at bounding box center [324, 164] width 4 height 4
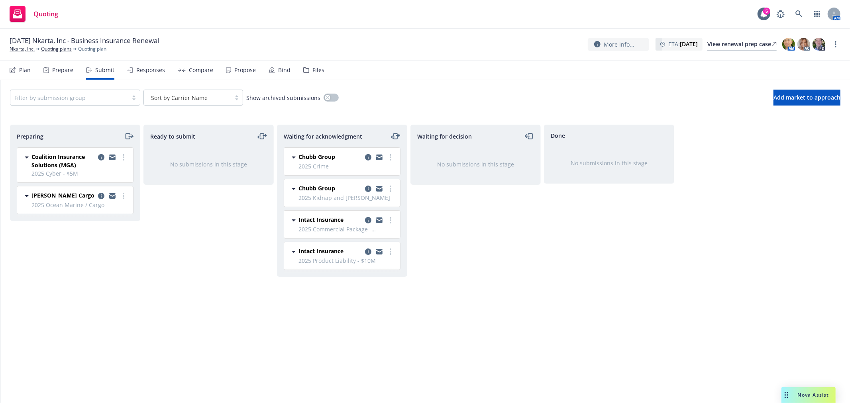
click at [194, 226] on div "Ready to submit No submissions in this stage" at bounding box center [209, 256] width 130 height 262
click at [102, 160] on icon "copy logging email" at bounding box center [101, 157] width 6 height 6
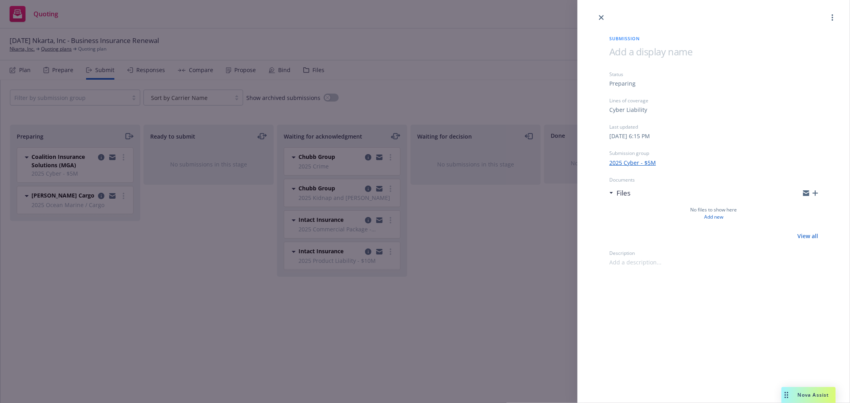
click at [814, 195] on icon "button" at bounding box center [816, 194] width 6 height 6
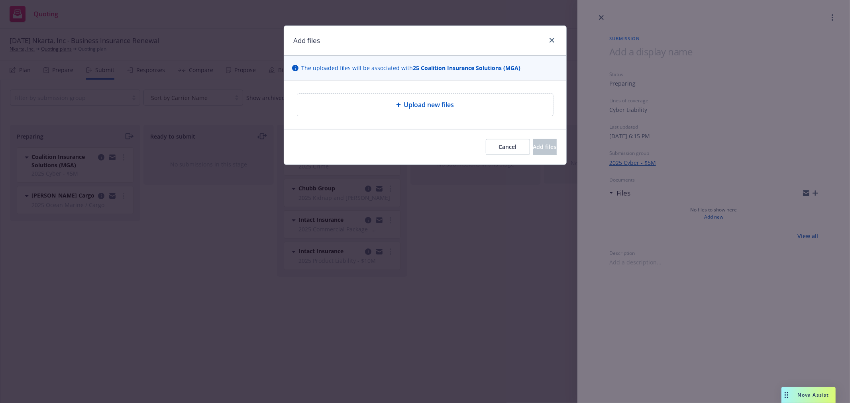
type textarea "x"
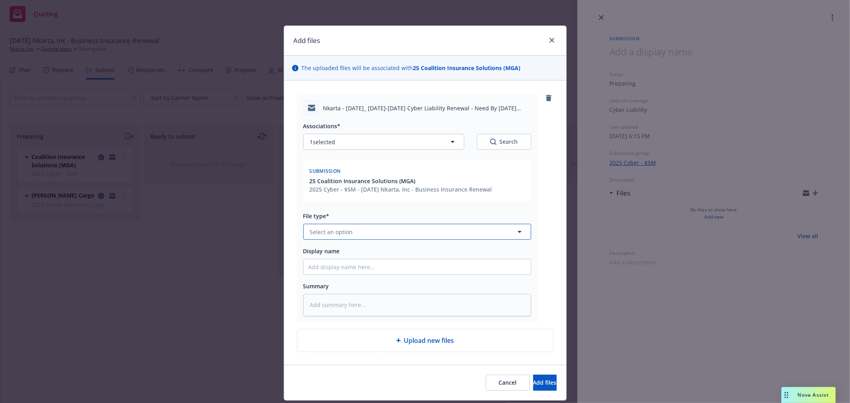
click at [403, 234] on button "Select an option" at bounding box center [417, 232] width 228 height 16
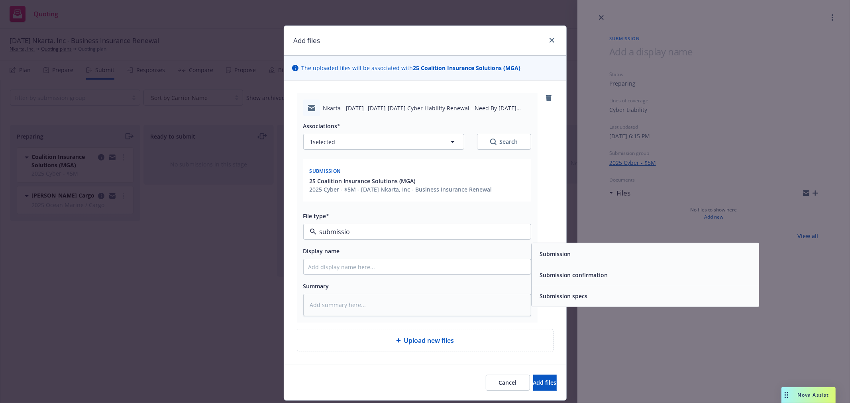
type input "submission"
click at [551, 246] on div "Submission" at bounding box center [645, 254] width 227 height 21
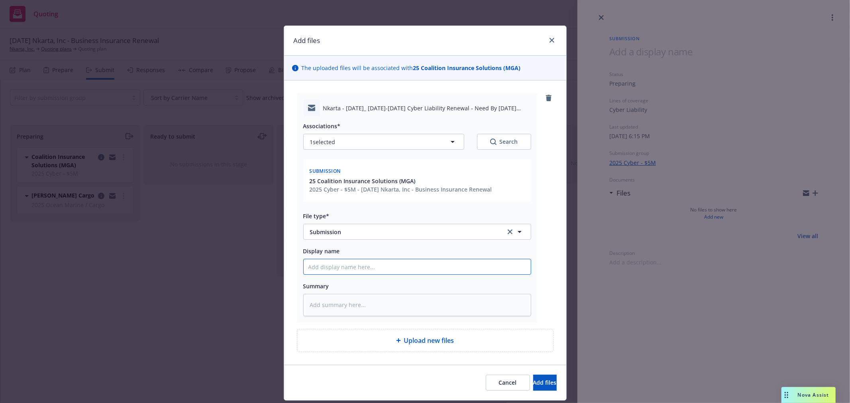
click at [367, 266] on input "Display name" at bounding box center [417, 267] width 227 height 15
type textarea "x"
type input "E"
click at [533, 382] on span "Add files" at bounding box center [545, 383] width 24 height 8
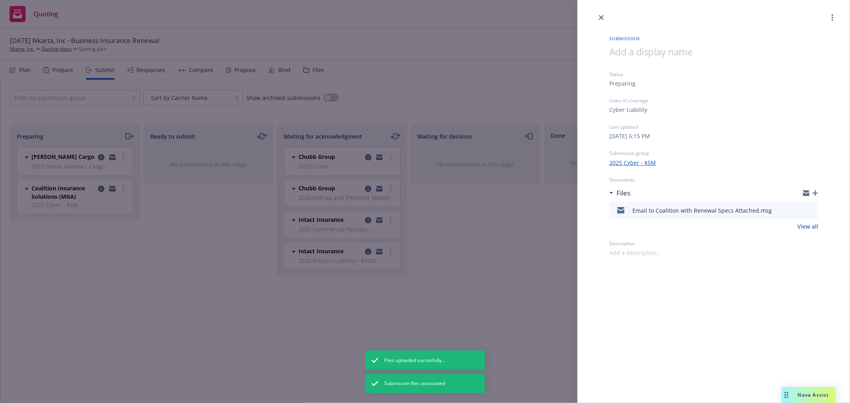
click at [506, 238] on div "Submission Status Preparing Lines of coverage Cyber Liability Last updated Thur…" at bounding box center [425, 201] width 850 height 403
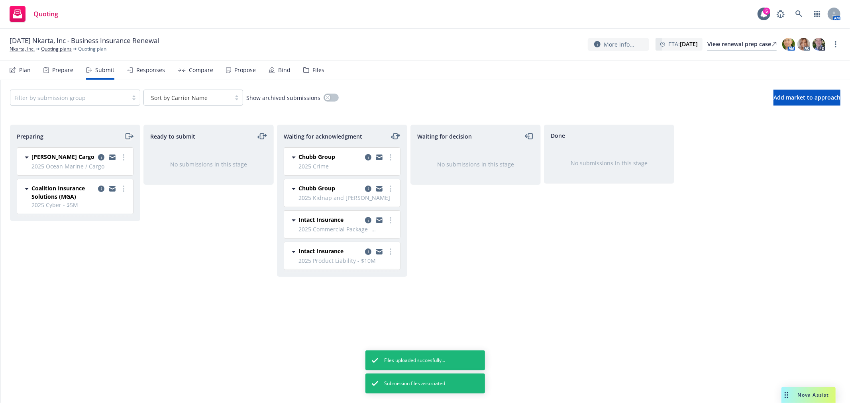
click at [128, 134] on icon "moveRight" at bounding box center [128, 137] width 9 height 10
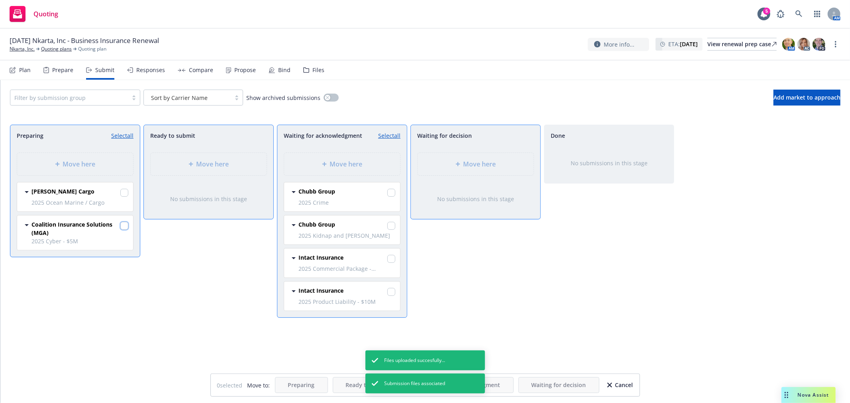
click at [124, 226] on input "checkbox" at bounding box center [124, 226] width 8 height 8
click at [359, 163] on span "Move here" at bounding box center [346, 164] width 33 height 10
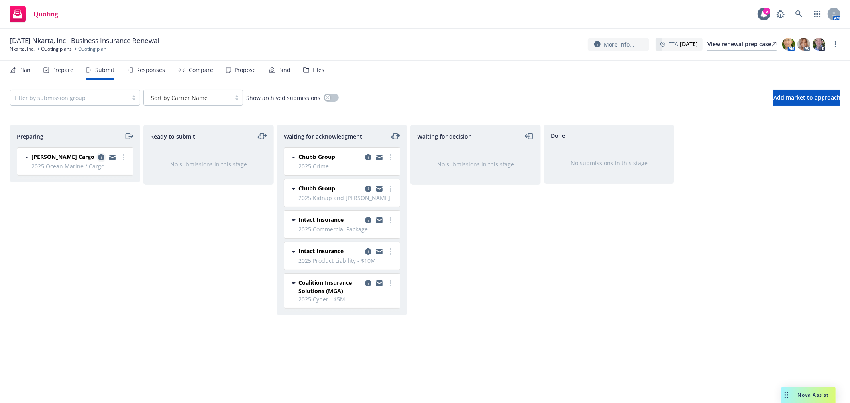
click at [101, 154] on icon "copy logging email" at bounding box center [101, 157] width 6 height 6
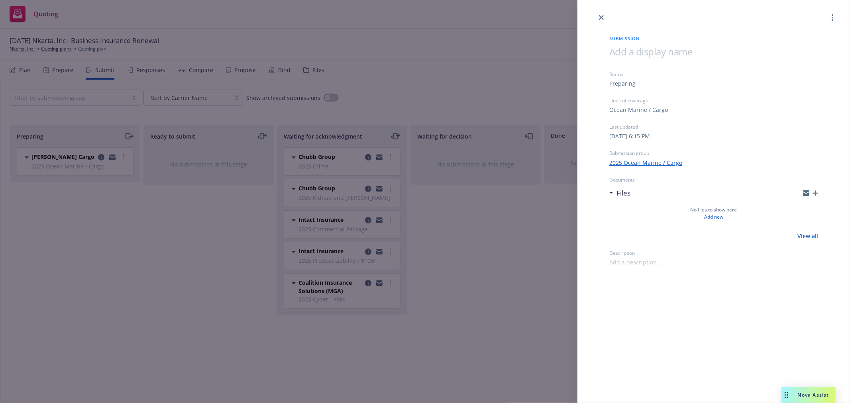
click at [815, 193] on icon "button" at bounding box center [816, 194] width 6 height 6
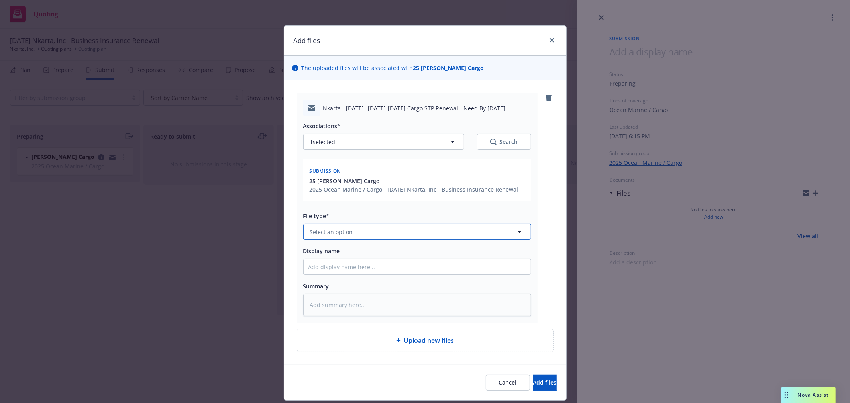
click at [393, 238] on button "Select an option" at bounding box center [417, 232] width 228 height 16
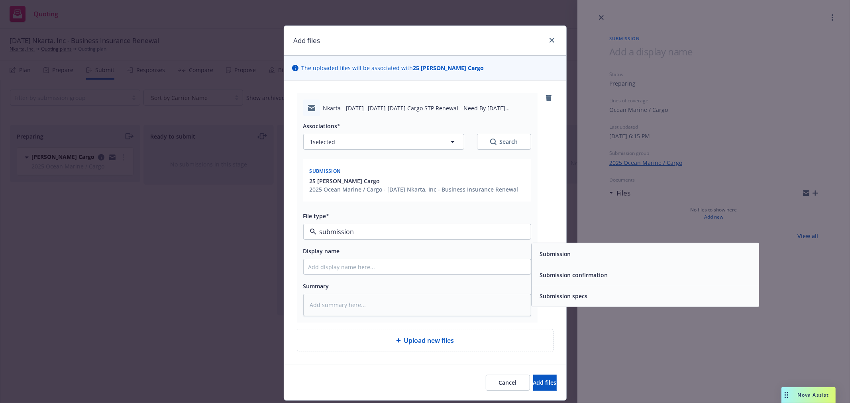
click at [561, 248] on div "Submission" at bounding box center [645, 254] width 227 height 21
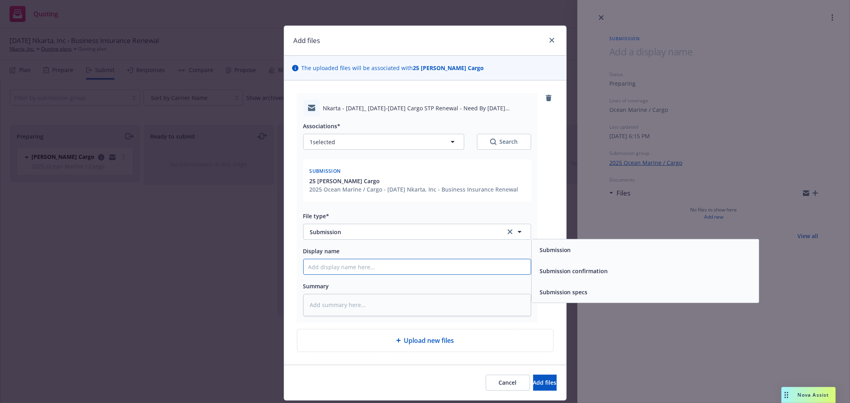
click at [412, 269] on input "Display name" at bounding box center [417, 267] width 227 height 15
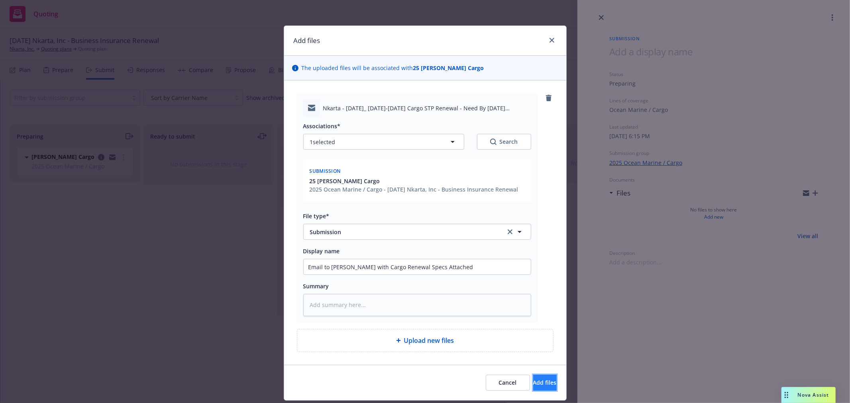
click at [533, 382] on span "Add files" at bounding box center [545, 383] width 24 height 8
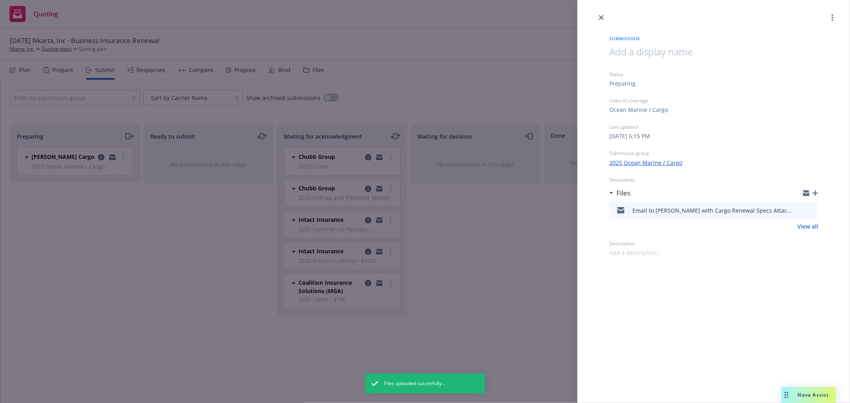
click at [161, 238] on div "Submission Status Preparing Lines of coverage Ocean Marine / Cargo Last updated…" at bounding box center [425, 201] width 850 height 403
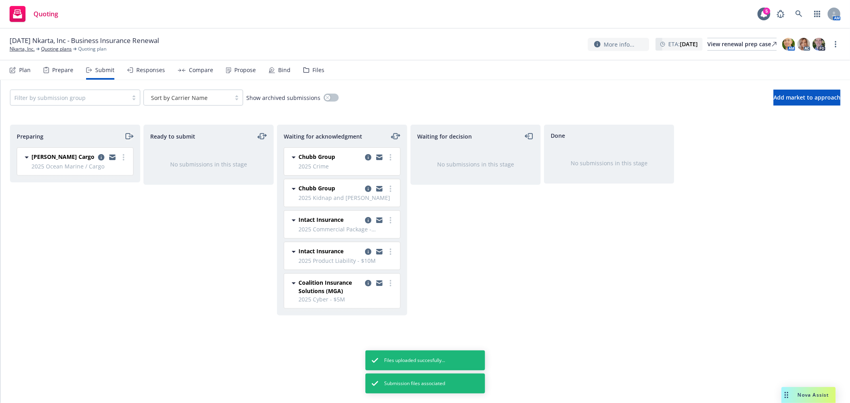
click at [128, 138] on icon "moveRight" at bounding box center [128, 137] width 9 height 10
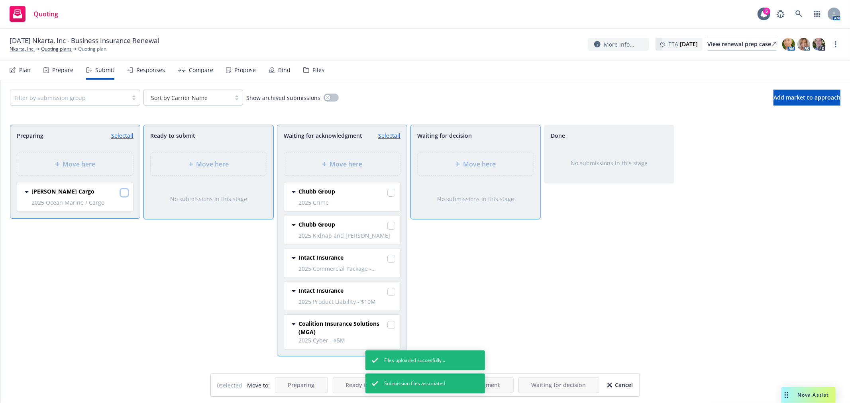
click at [124, 194] on input "checkbox" at bounding box center [124, 193] width 8 height 8
click at [355, 165] on span "Move here" at bounding box center [346, 164] width 33 height 10
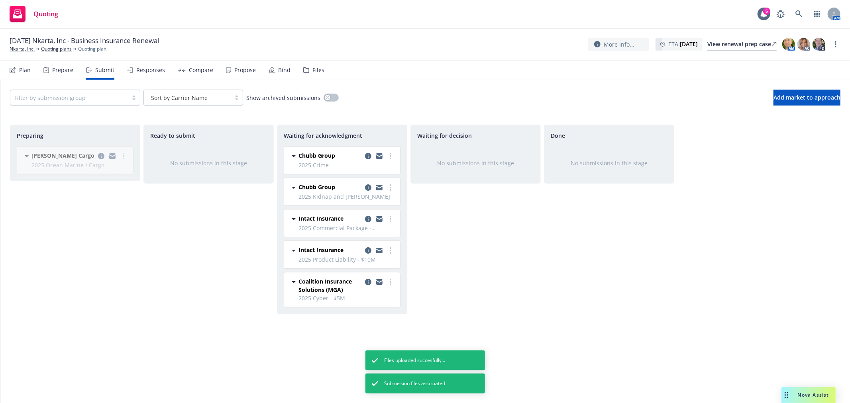
click at [578, 246] on div "Done No submissions in this stage" at bounding box center [609, 256] width 130 height 262
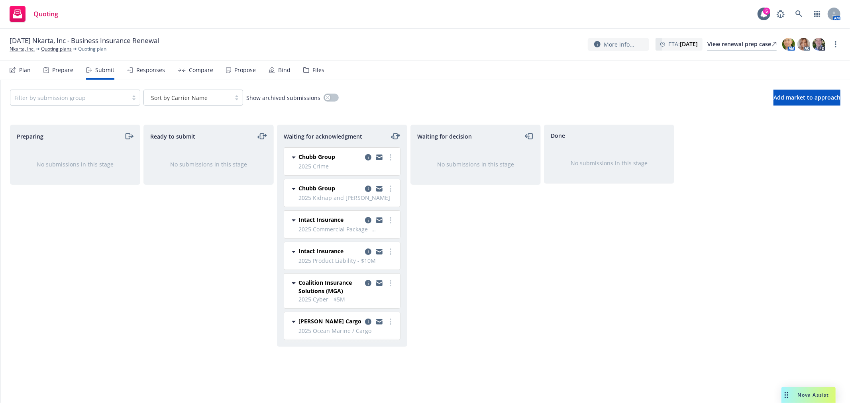
click at [389, 51] on div "11/17/25 Nkarta, Inc - Business Insurance Renewal Nkarta, Inc. Quoting plans Qu…" at bounding box center [425, 44] width 831 height 17
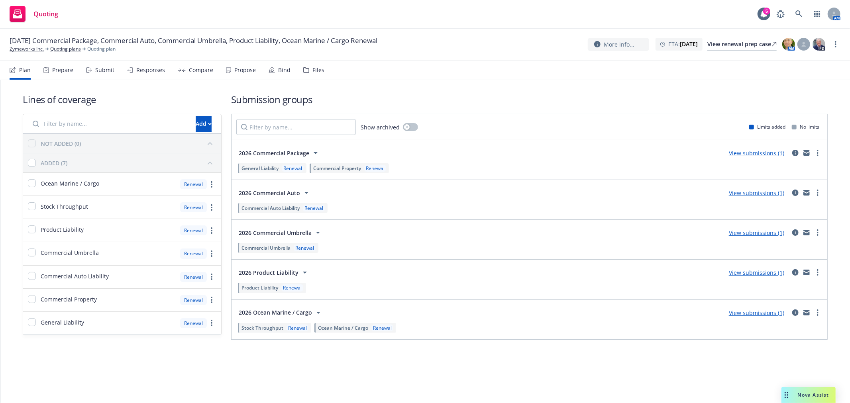
click at [318, 69] on div "Files" at bounding box center [319, 70] width 12 height 6
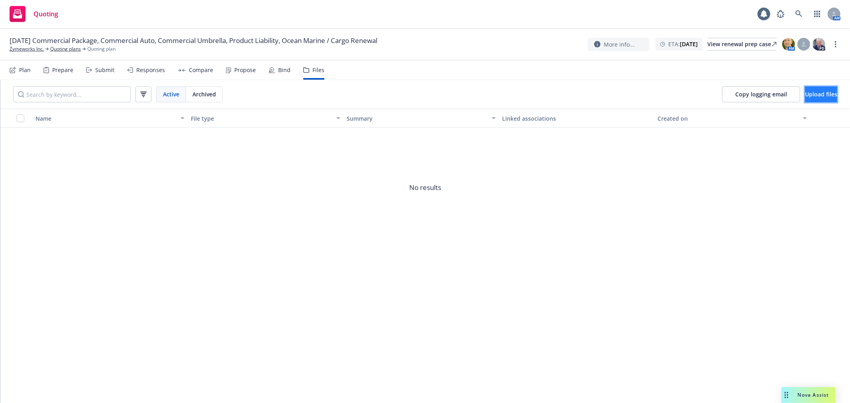
click at [805, 90] on span "Upload files" at bounding box center [821, 94] width 32 height 8
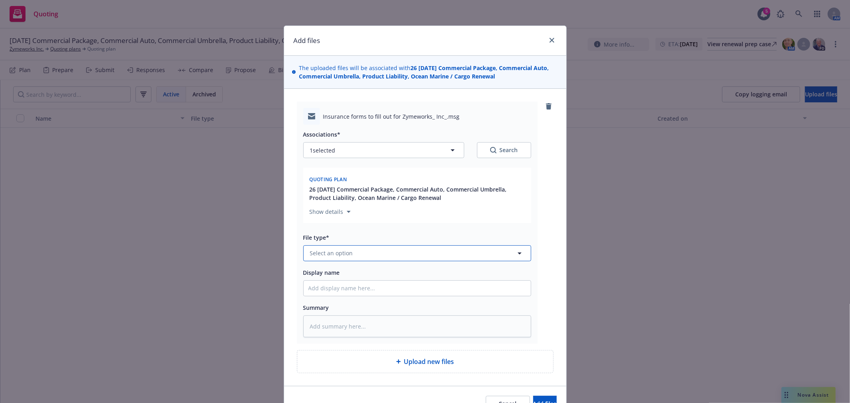
click at [361, 253] on button "Select an option" at bounding box center [417, 254] width 228 height 16
type input "s"
type input "solicita"
click at [409, 238] on div "Renewal solicitation" at bounding box center [417, 231] width 227 height 21
click at [365, 289] on input "Display name" at bounding box center [417, 288] width 227 height 15
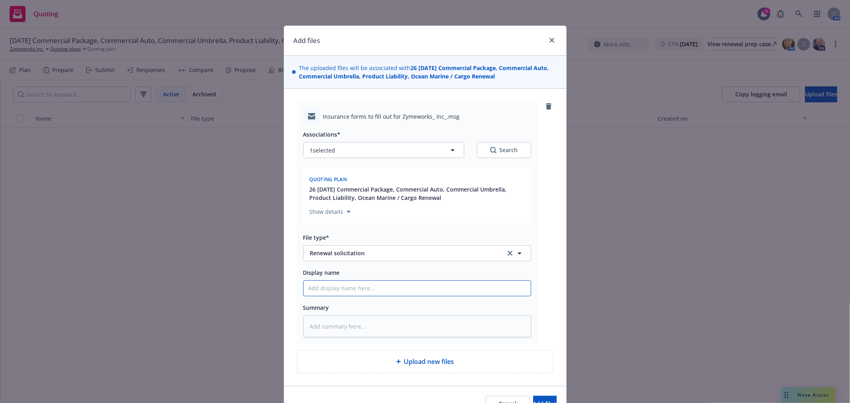
type textarea "x"
type input "I"
type textarea "x"
type input "In"
type textarea "x"
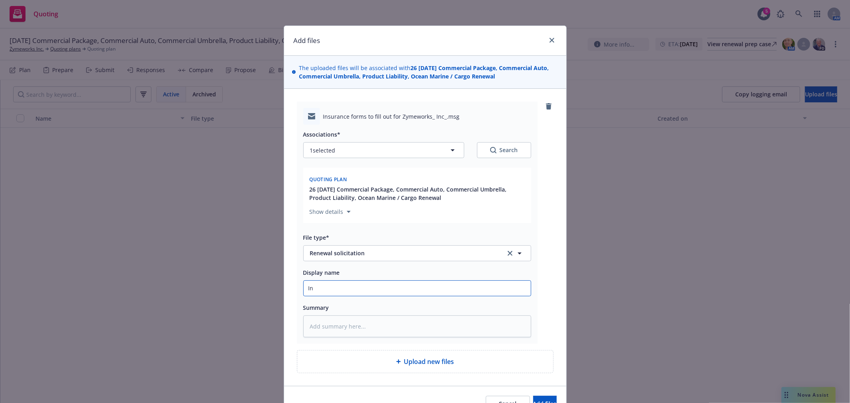
type input "Ind"
type textarea "x"
type input "Indi"
type textarea "x"
type input "Indio"
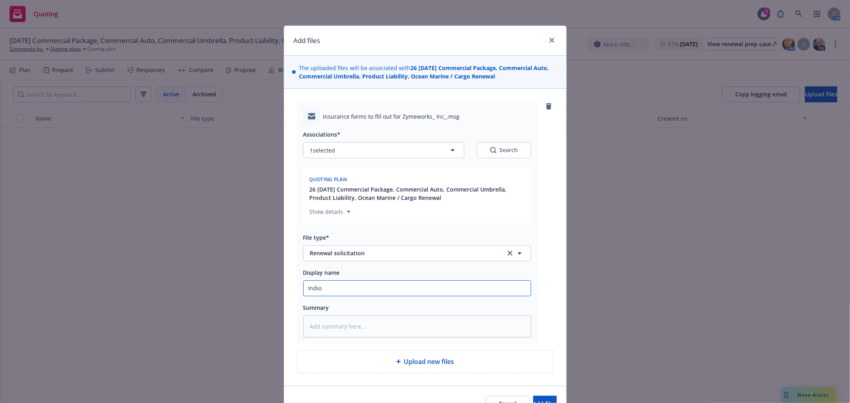
type textarea "x"
type input "Indio"
type textarea "x"
type input "Indio R"
type textarea "x"
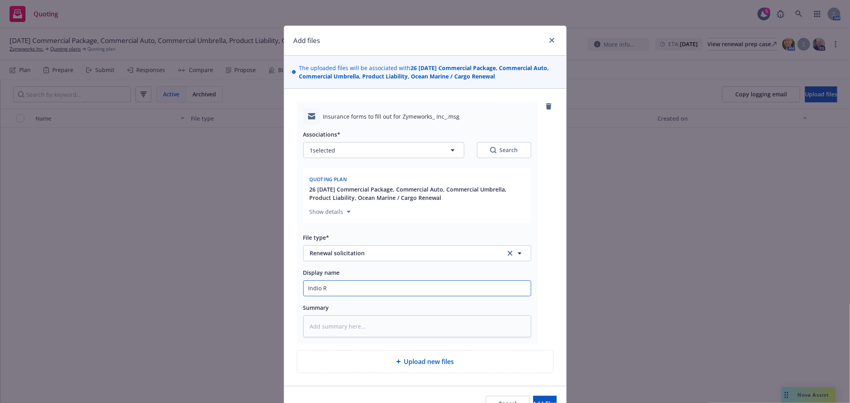
type input "Indio Re"
type textarea "x"
type input "[PERSON_NAME]"
type textarea "x"
type input "[PERSON_NAME]"
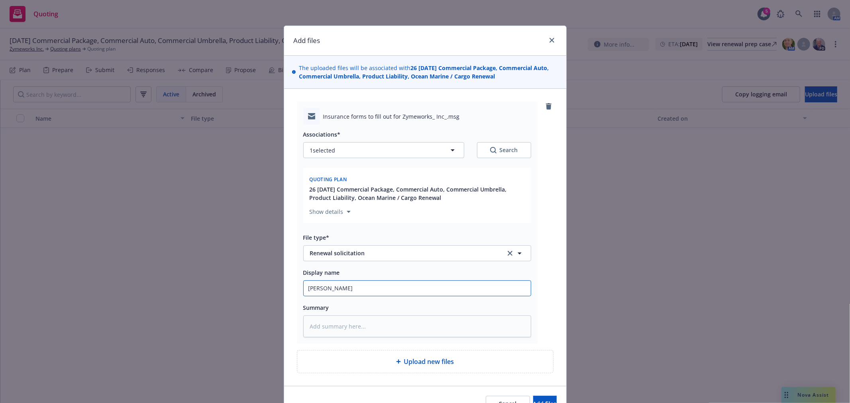
type textarea "x"
type input "[PERSON_NAME]"
type textarea "x"
type input "[PERSON_NAME]"
type textarea "x"
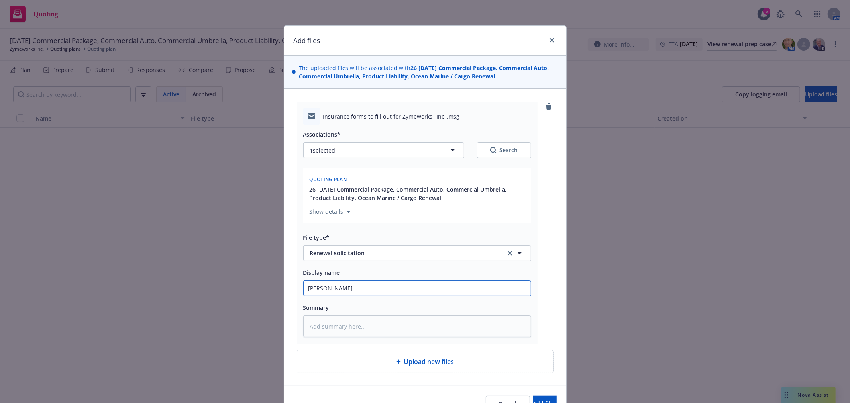
type input "[PERSON_NAME]"
type textarea "x"
type input "[PERSON_NAME]"
type textarea "x"
type input "[PERSON_NAME] S"
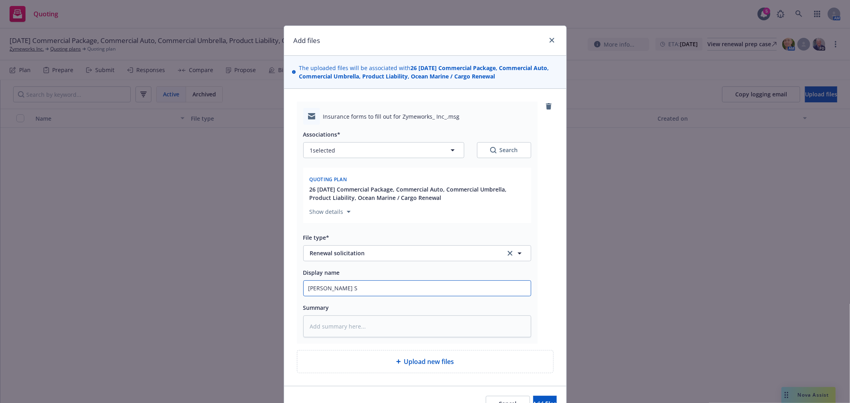
type textarea "x"
type input "Indio Renewal So"
type textarea "x"
type input "[PERSON_NAME]"
type textarea "x"
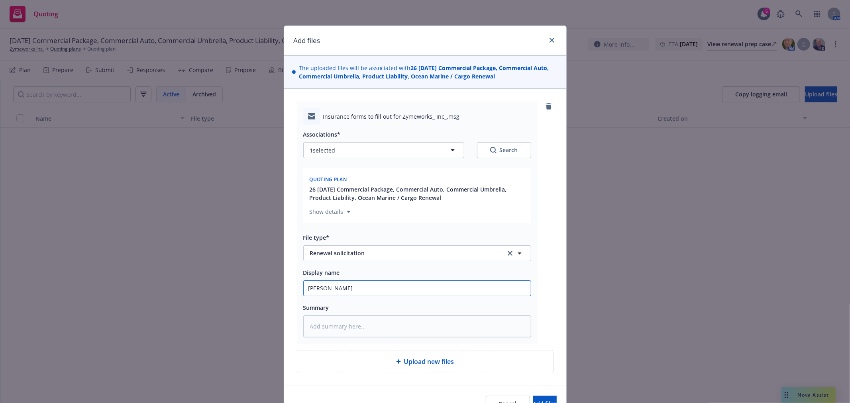
type input "[PERSON_NAME]"
type textarea "x"
type input "[PERSON_NAME]"
type textarea "x"
type input "[PERSON_NAME]"
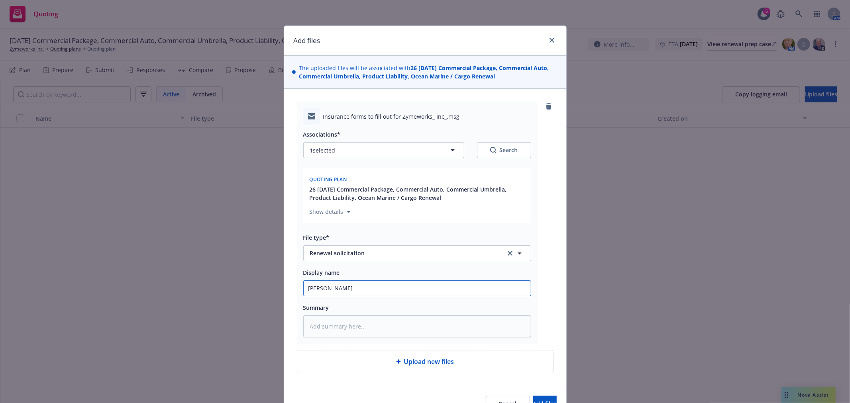
type textarea "x"
type input "[PERSON_NAME]"
type textarea "x"
type input "[PERSON_NAME]"
type textarea "x"
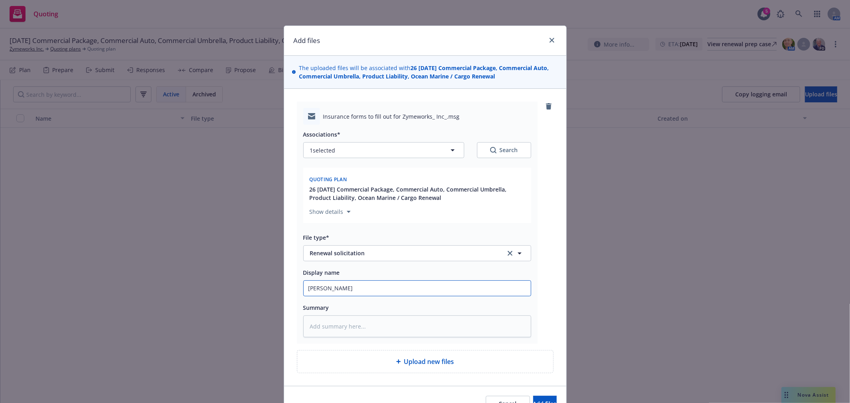
type input "[PERSON_NAME]"
type textarea "x"
type input "Indio Renewal Solicitati"
type textarea "x"
type input "Indio Renewal Solicitation"
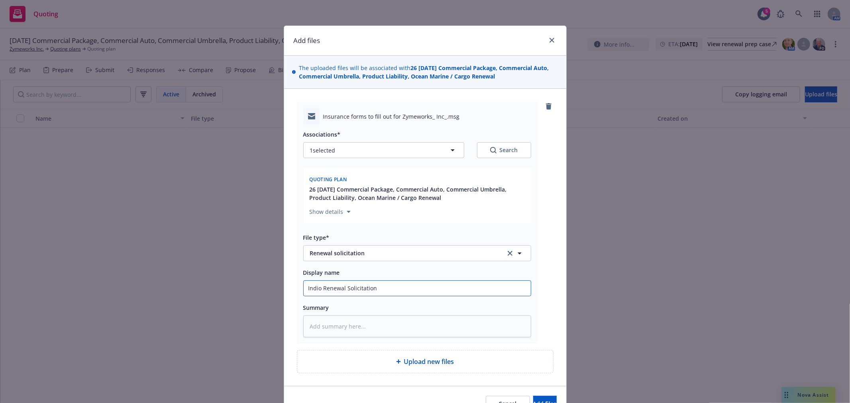
type textarea "x"
type input "Indio Renewal Solicitation"
type textarea "x"
type input "Indio Renewal Solicitation t"
type textarea "x"
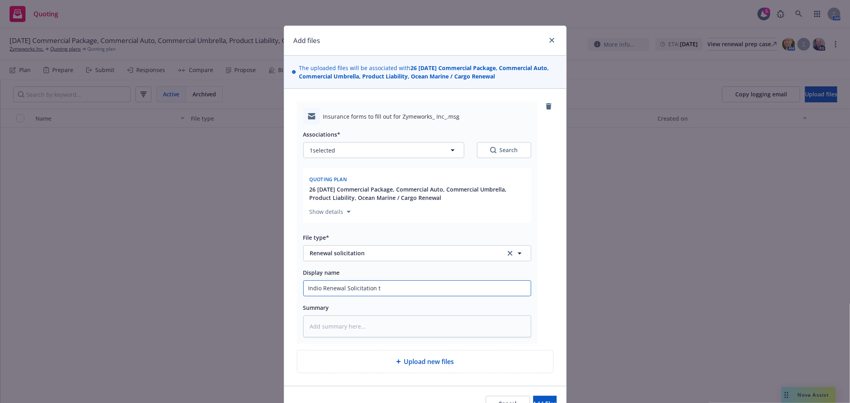
type input "[PERSON_NAME] Solicitation to"
type textarea "x"
type input "[PERSON_NAME] Solicitation to"
type textarea "x"
type input "Indio Renewal Solicitation to C"
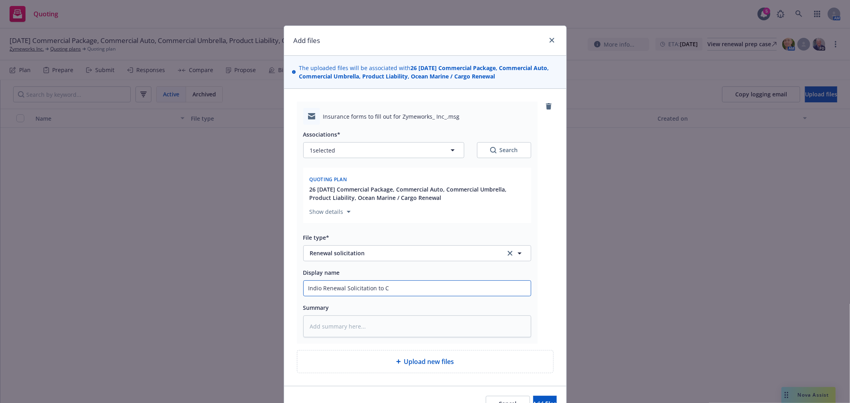
type textarea "x"
type input "Indio Renewal Solicitation to Cl"
type textarea "x"
type input "Indio Renewal Solicitation to Cle"
type textarea "x"
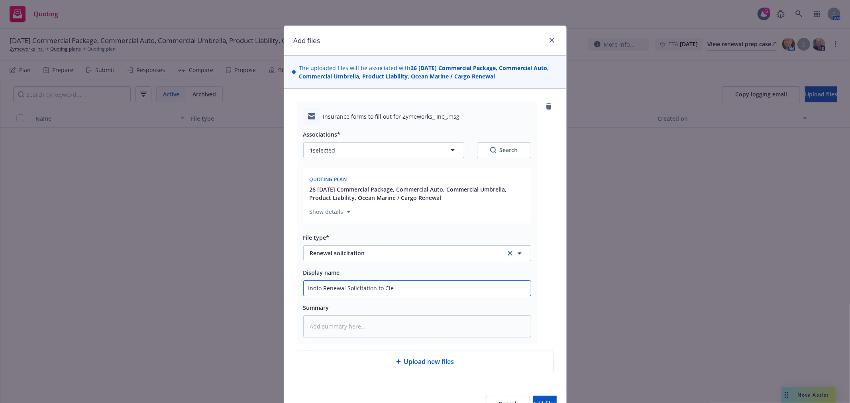
type input "Indio Renewal Solicitation to Cl"
type textarea "x"
type input "Indio Renewal Solicitation to Cli"
type textarea "x"
type input "Indio Renewal Solicitation to Clie"
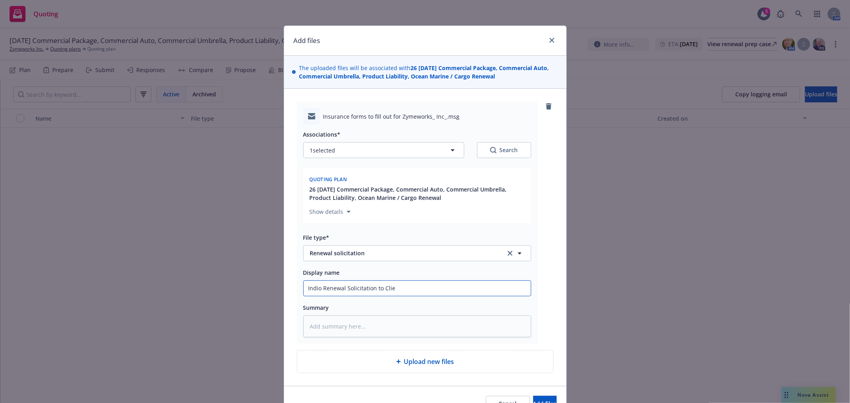
type textarea "x"
type input "Indio Renewal Solicitation to Clien"
type textarea "x"
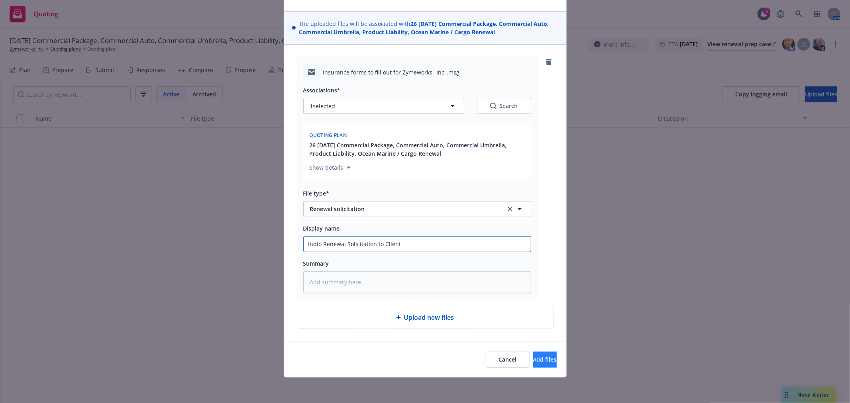
type input "Indio Renewal Solicitation to Client"
click at [533, 358] on span "Add files" at bounding box center [545, 360] width 24 height 8
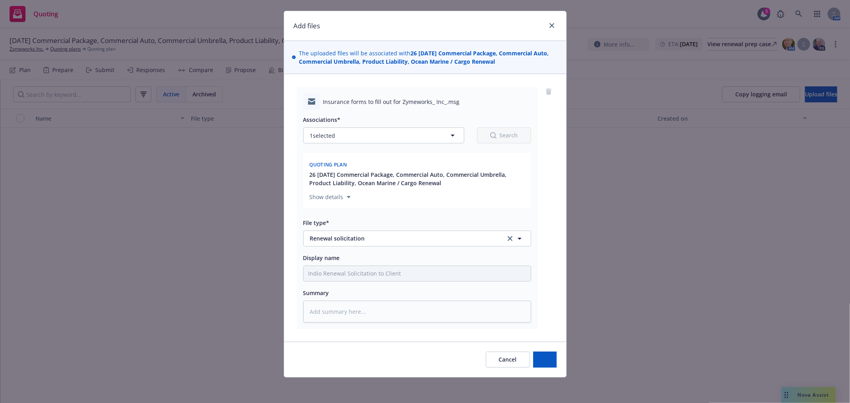
scroll to position [16, 0]
type textarea "x"
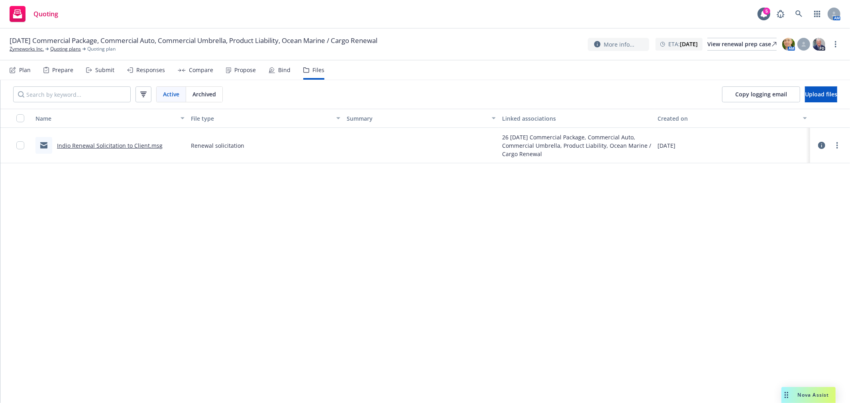
click at [429, 228] on div "Name File type Summary Linked associations Created on Indio Renewal Solicitatio…" at bounding box center [425, 256] width 850 height 295
